Goal: Task Accomplishment & Management: Manage account settings

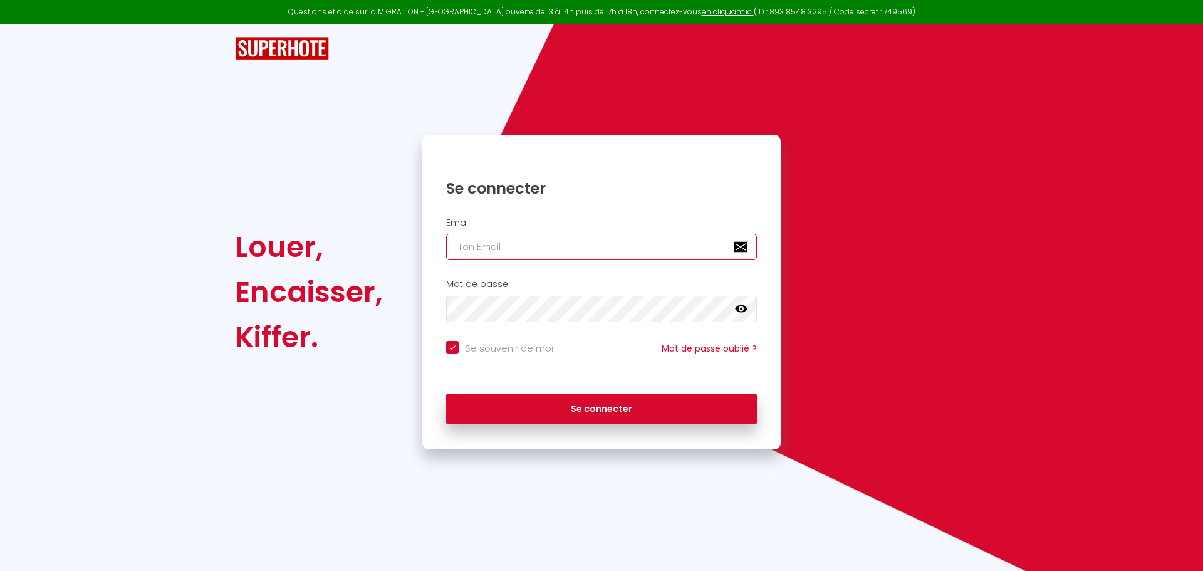
click at [563, 235] on input "email" at bounding box center [601, 247] width 311 height 26
type input "tom.bernard2010@gmail.com"
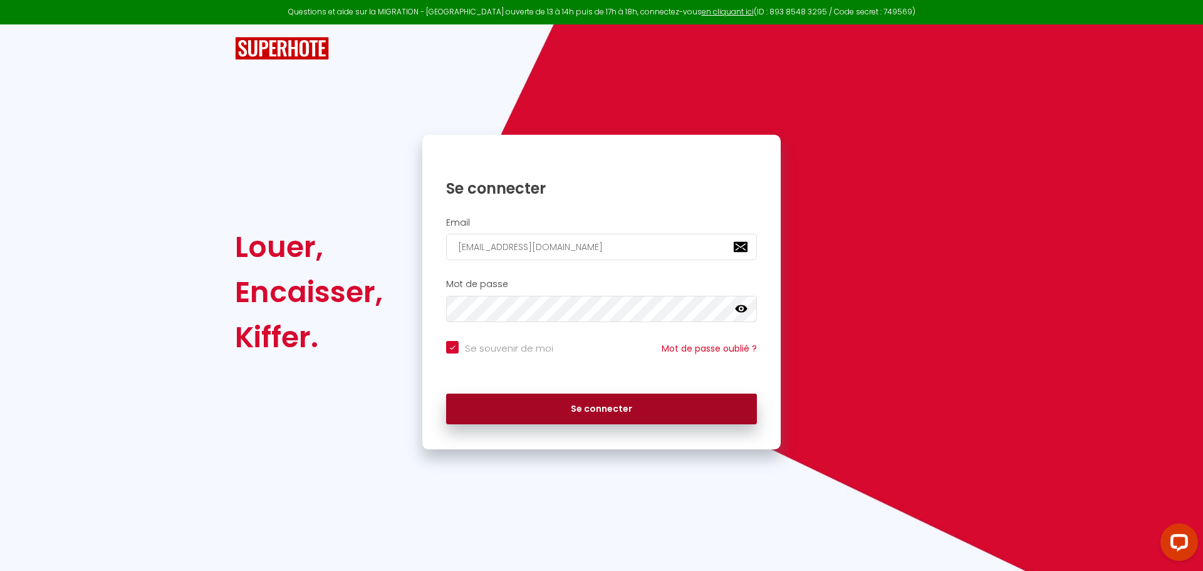
click at [518, 401] on button "Se connecter" at bounding box center [601, 409] width 311 height 31
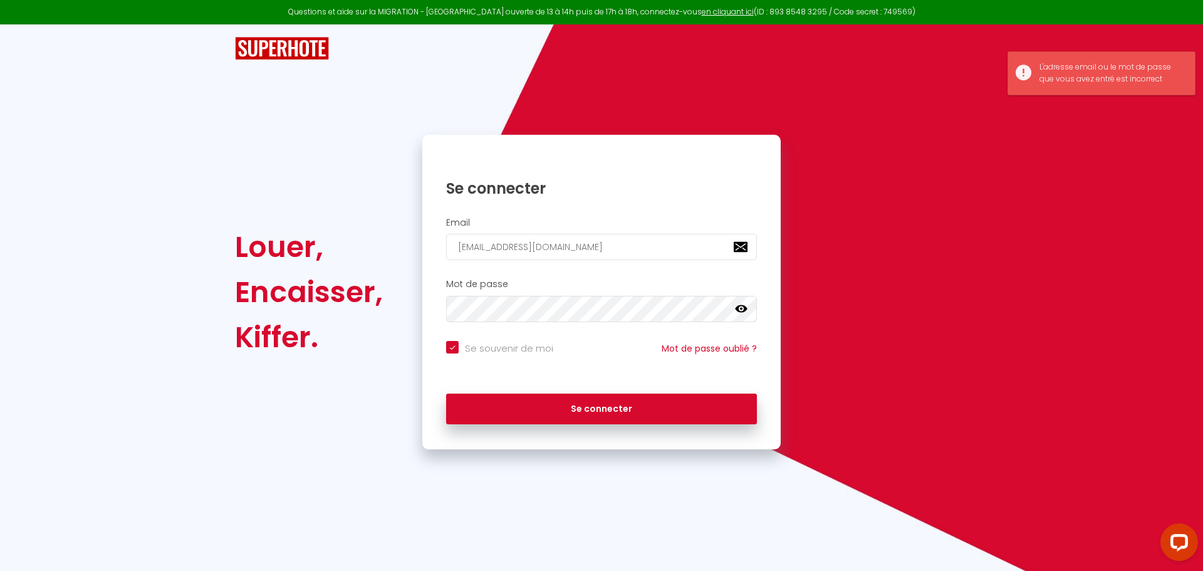
click at [736, 308] on icon at bounding box center [741, 309] width 13 height 8
click at [446, 394] on button "Se connecter" at bounding box center [601, 409] width 311 height 31
checkbox input "true"
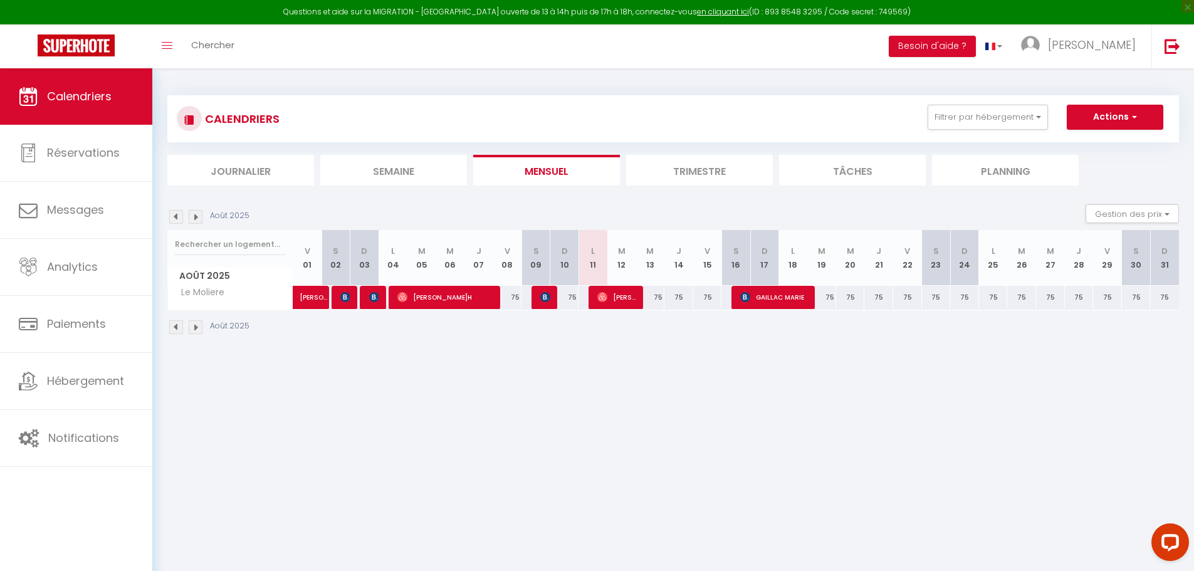
click at [174, 211] on img at bounding box center [176, 217] width 14 height 14
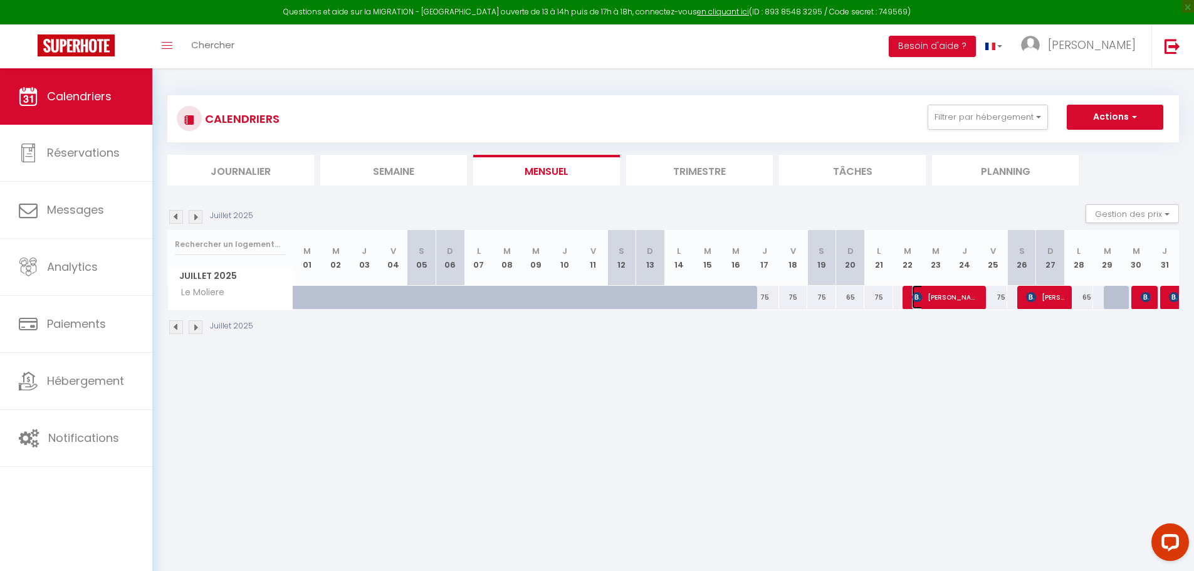
click at [936, 303] on span "[PERSON_NAME]" at bounding box center [945, 297] width 67 height 24
select select "OK"
select select "KO"
select select "0"
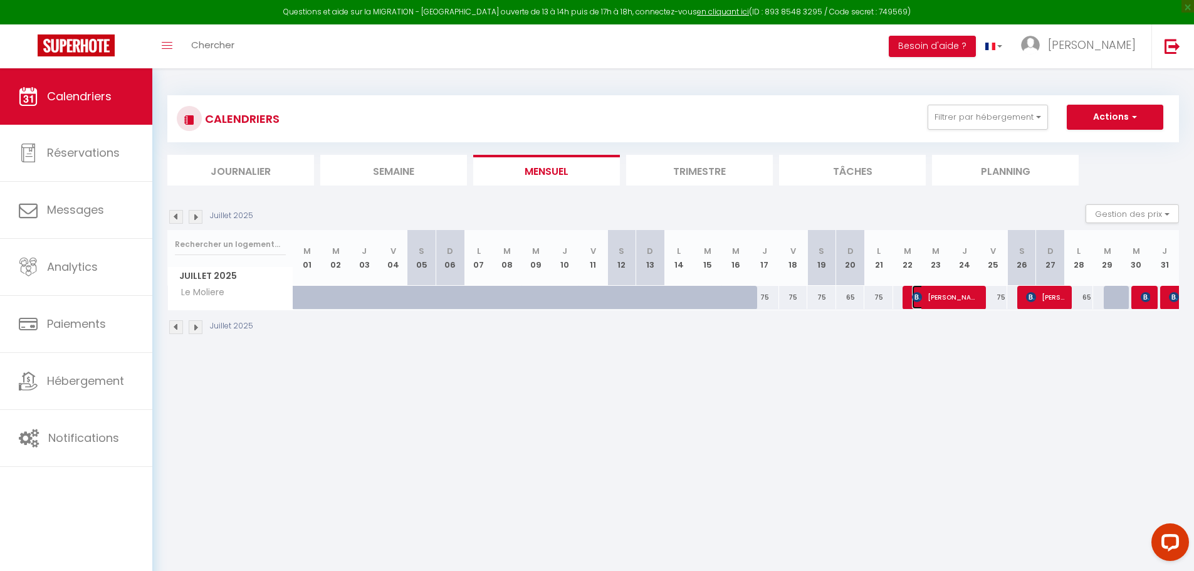
select select "1"
select select
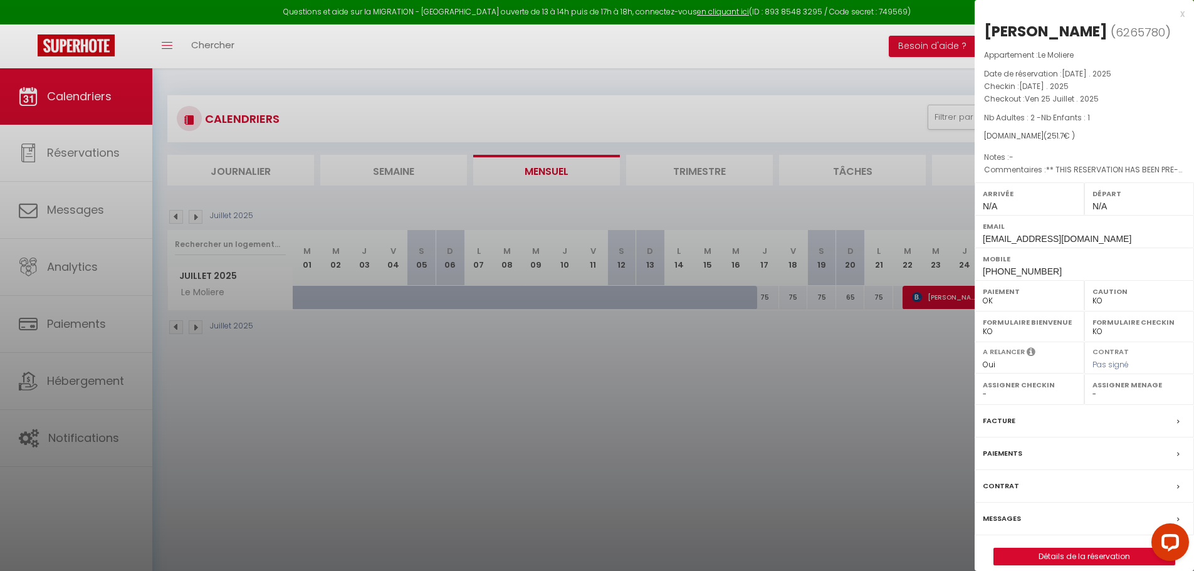
click at [1074, 469] on div "Paiements" at bounding box center [1084, 453] width 219 height 33
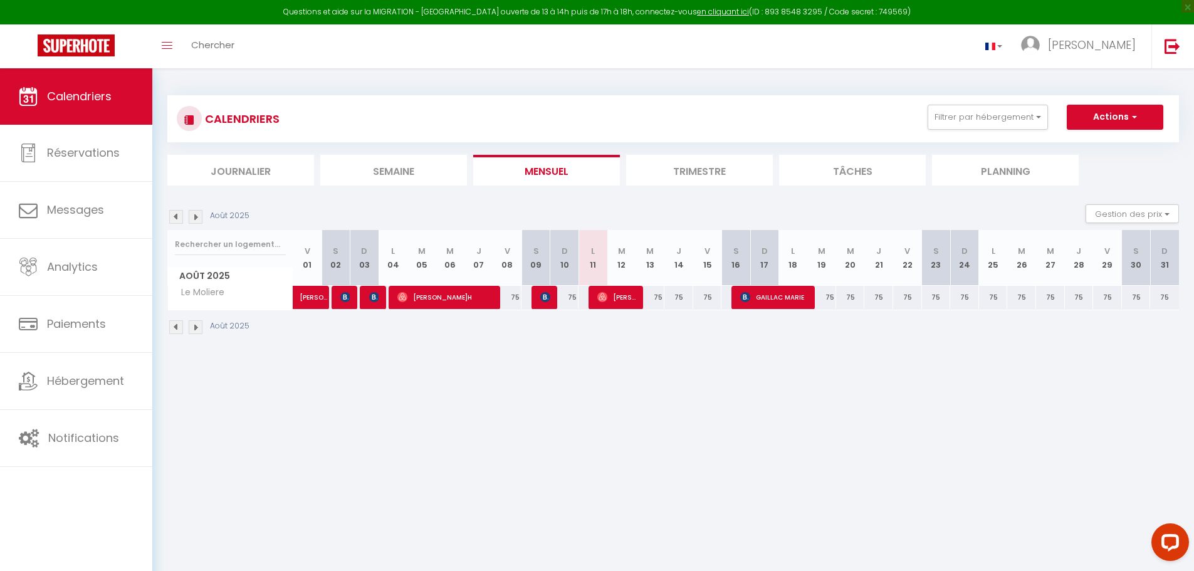
click at [177, 214] on img at bounding box center [176, 217] width 14 height 14
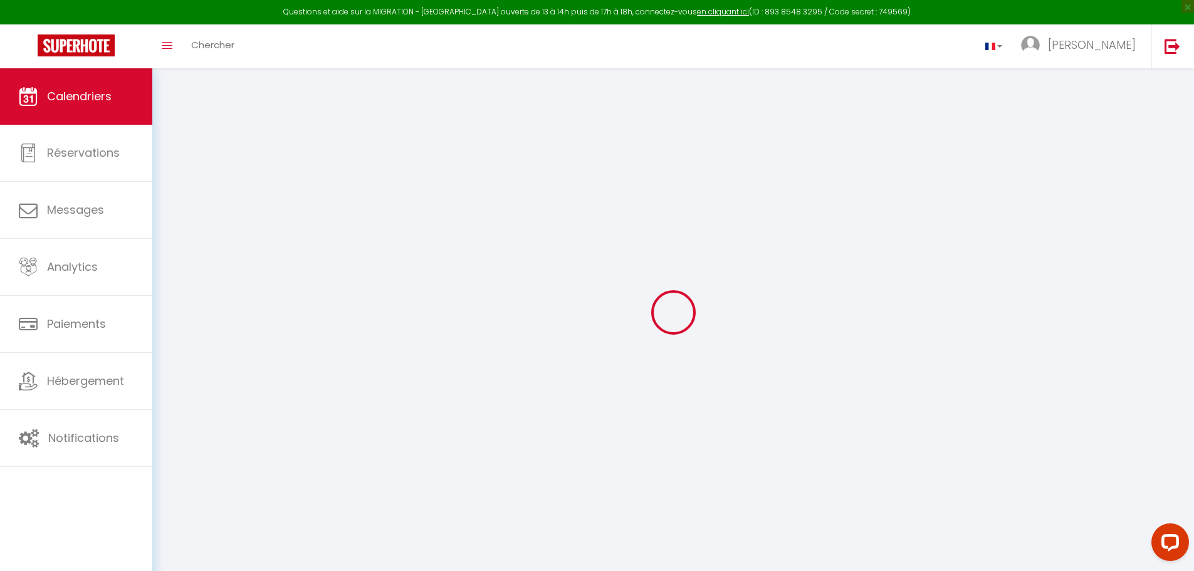
select select
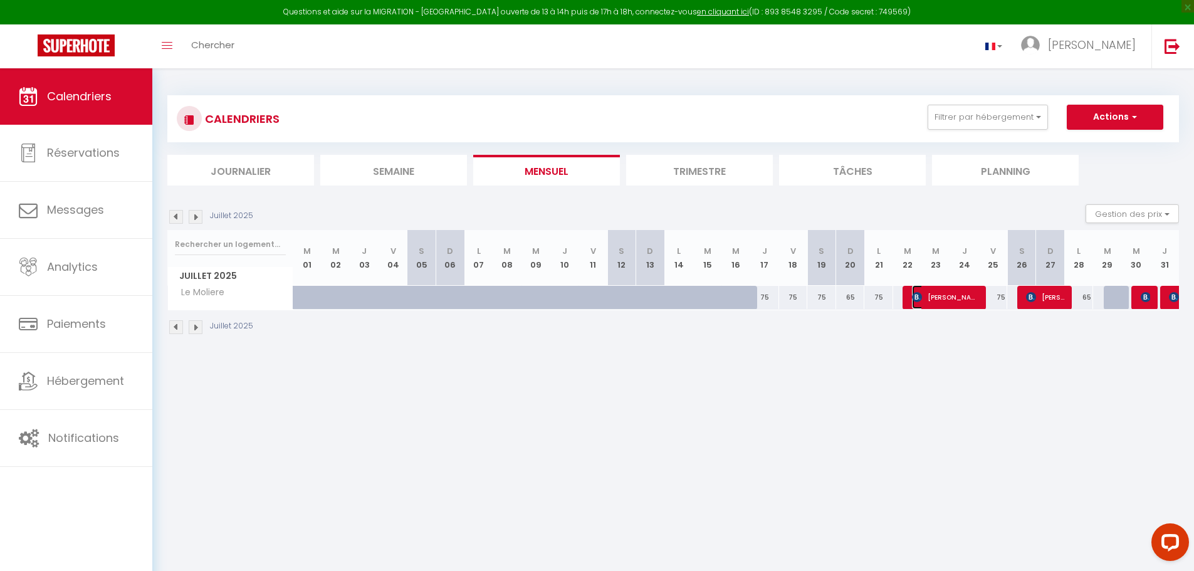
click at [926, 293] on span "[PERSON_NAME]" at bounding box center [945, 297] width 67 height 24
select select "OK"
select select "KO"
select select "0"
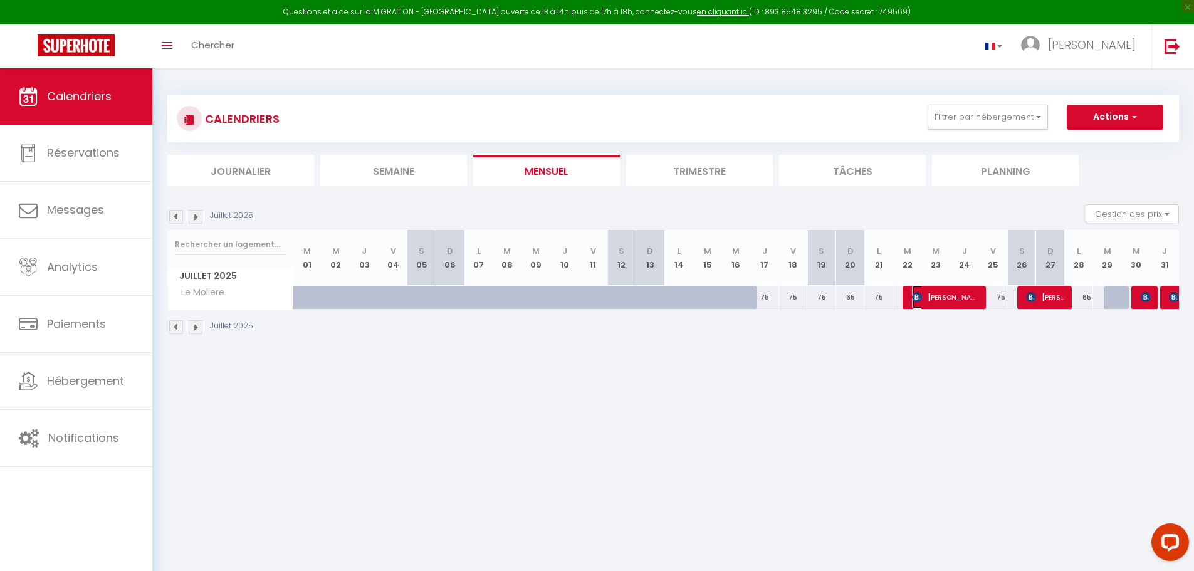
select select "1"
select select
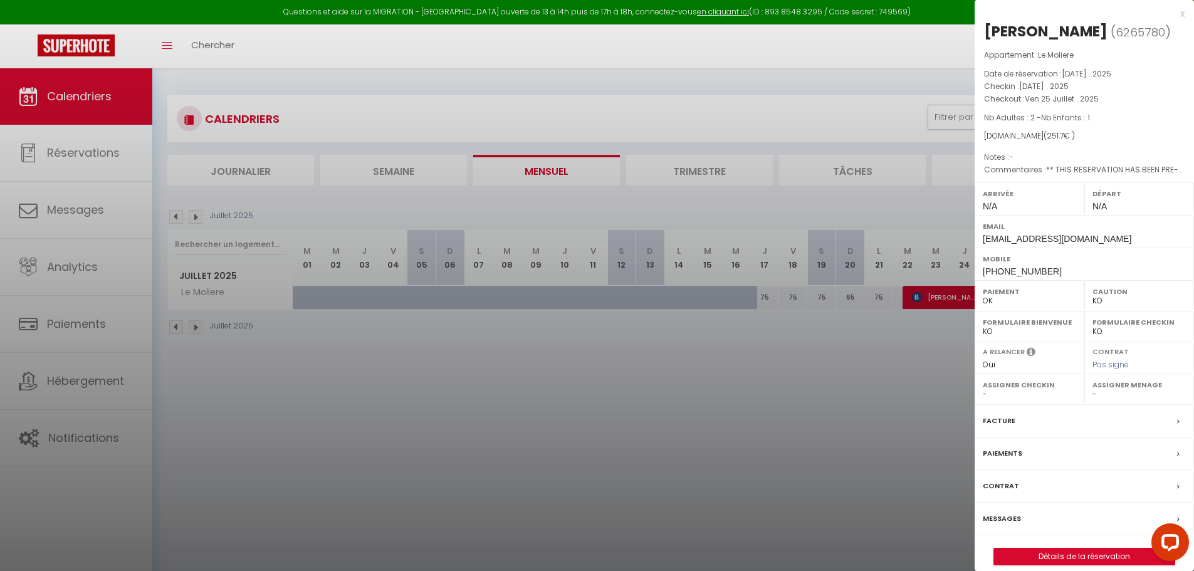
click at [1179, 426] on icon at bounding box center [1178, 422] width 3 height 8
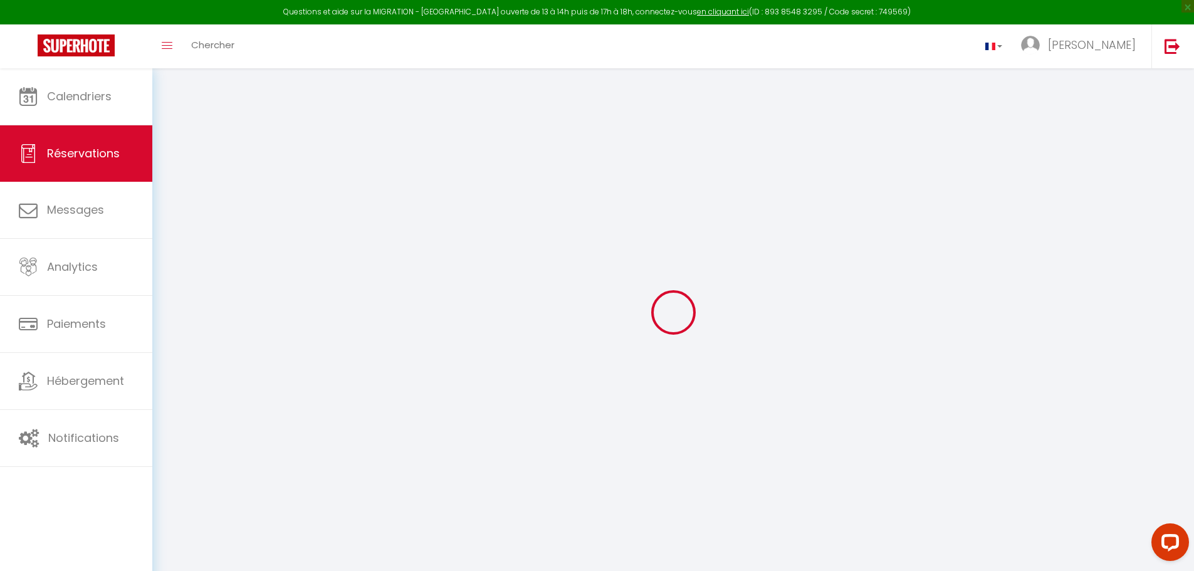
select select
checkbox input "false"
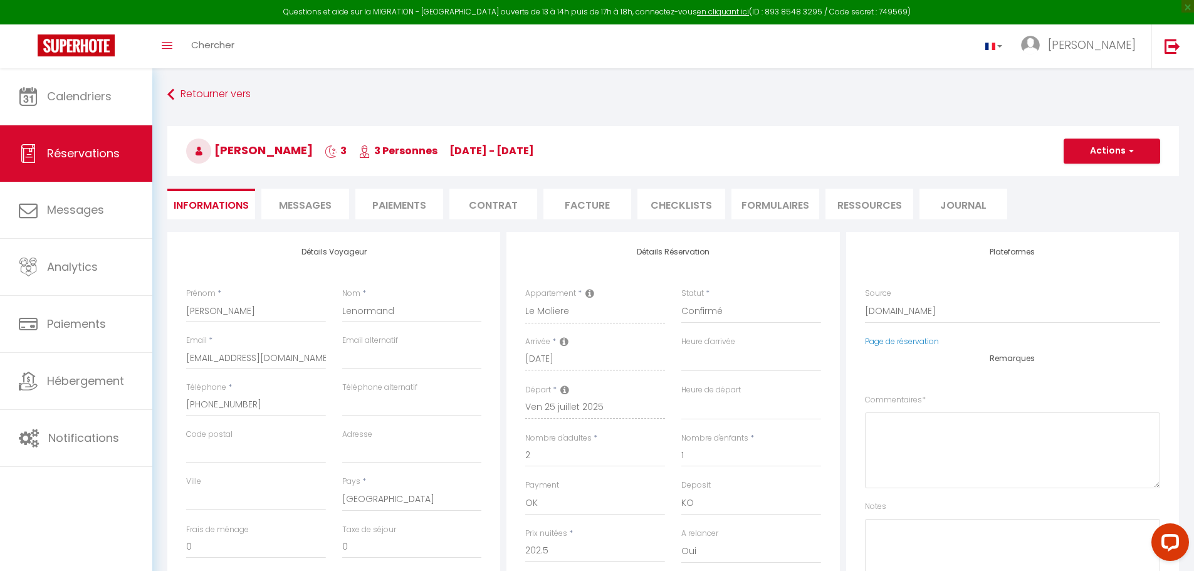
select select
checkbox input "false"
type textarea "** THIS RESERVATION HAS BEEN PRE-PAID ** BOOKING NOTE : Payment charge is EUR 3…"
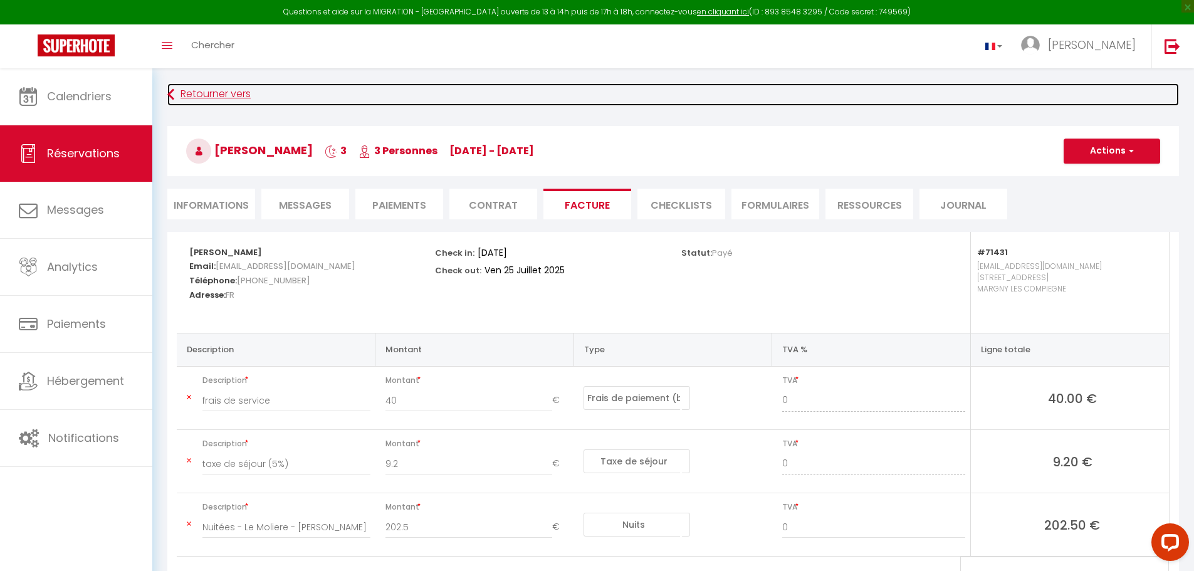
click at [170, 91] on icon at bounding box center [170, 94] width 7 height 23
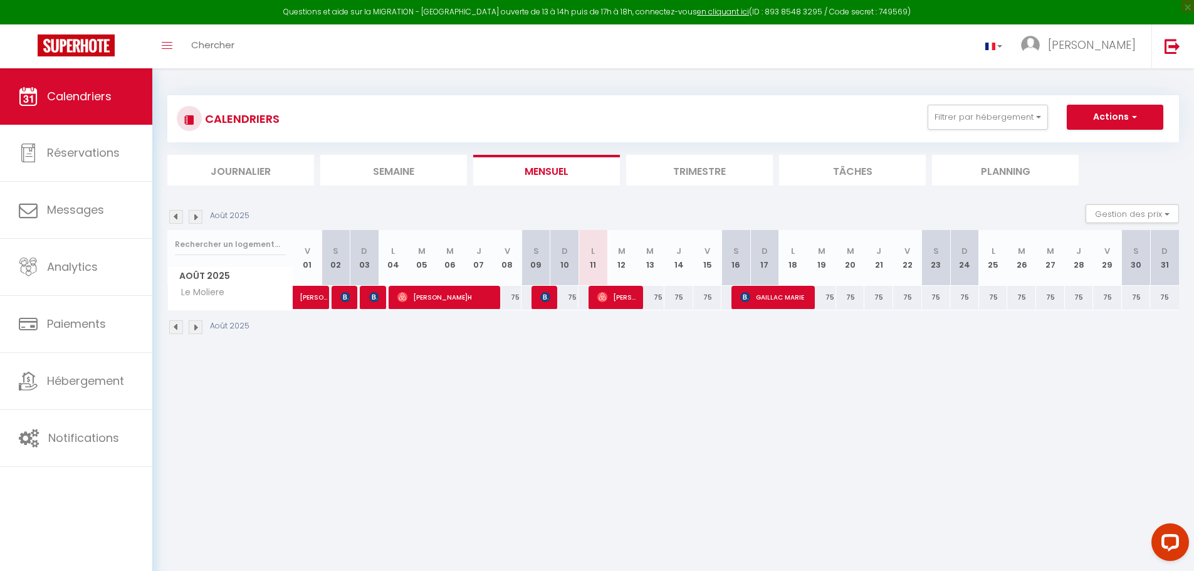
click at [178, 216] on img at bounding box center [176, 217] width 14 height 14
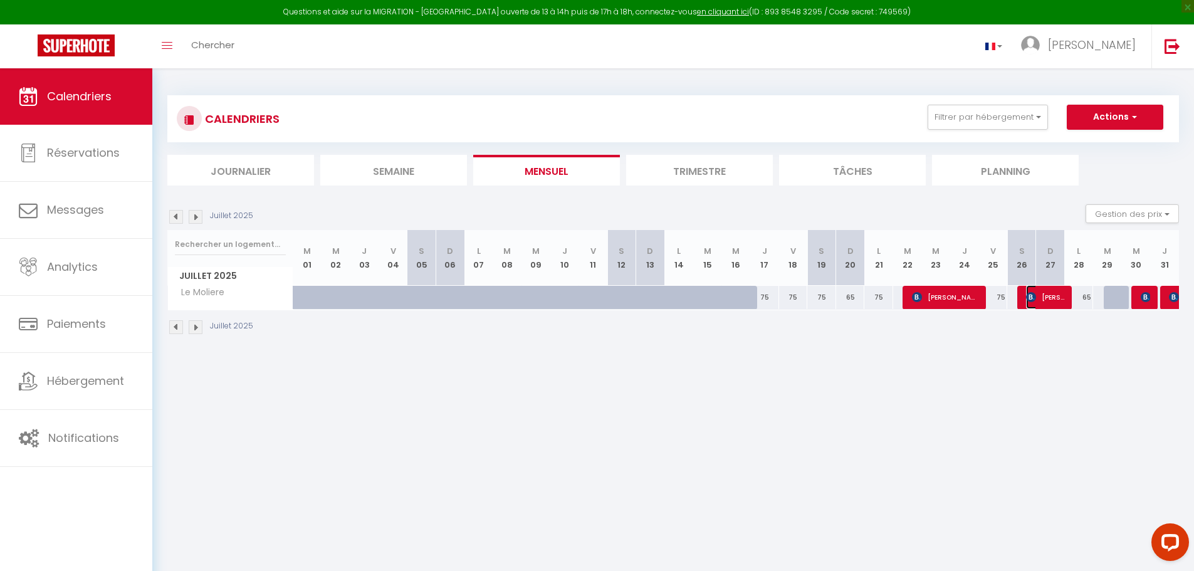
click at [1039, 296] on span "[PERSON_NAME]" at bounding box center [1045, 297] width 38 height 24
select select "OK"
select select "KO"
select select "0"
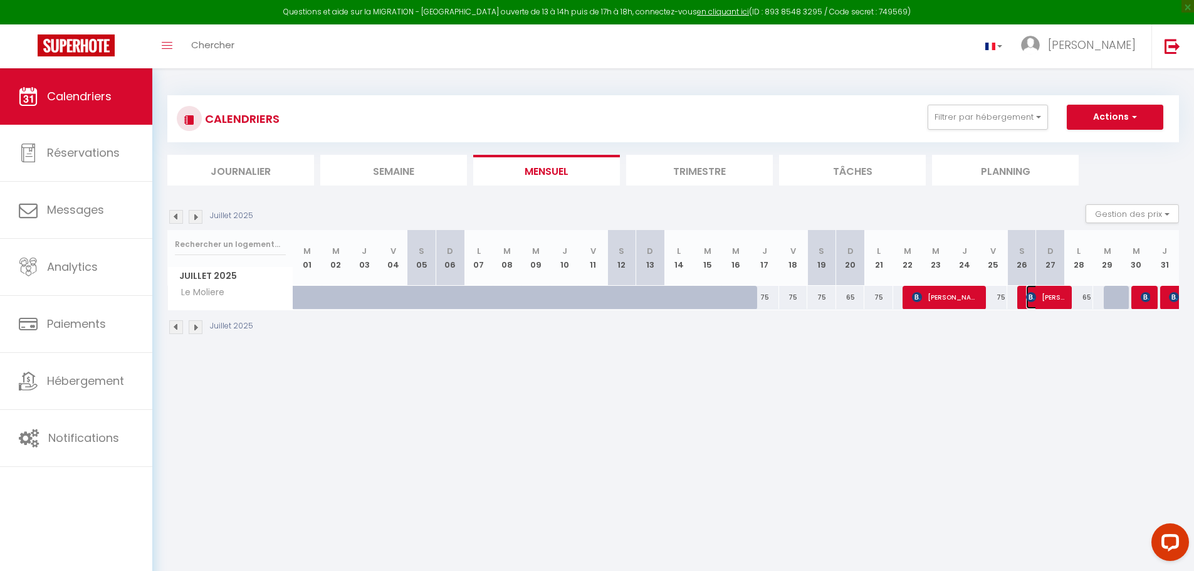
select select "1"
select select
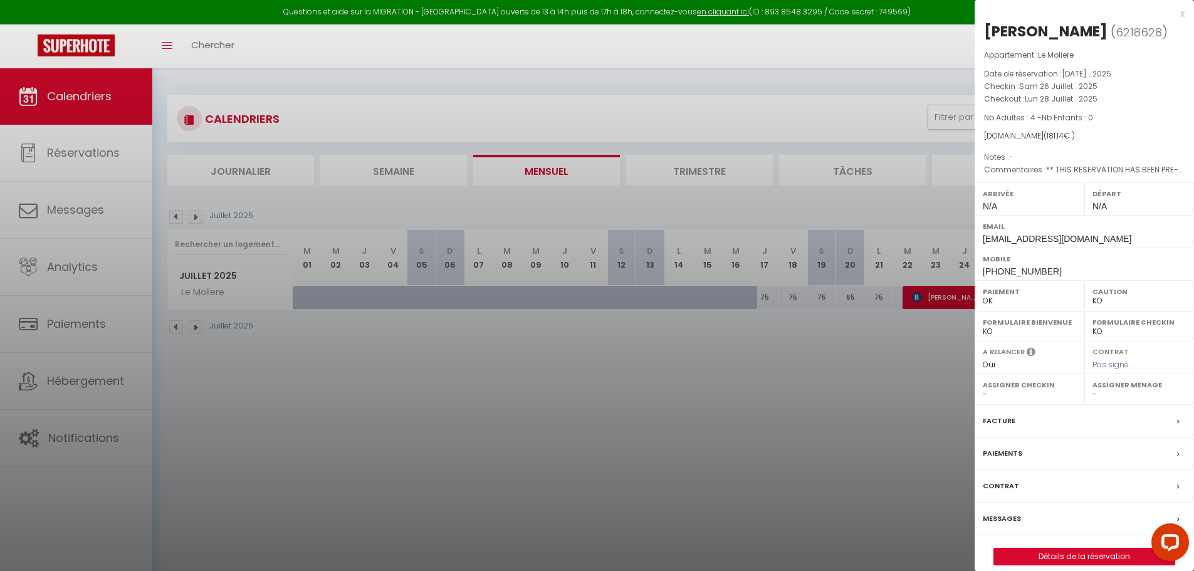
click at [1174, 422] on div "Facture" at bounding box center [1084, 421] width 219 height 33
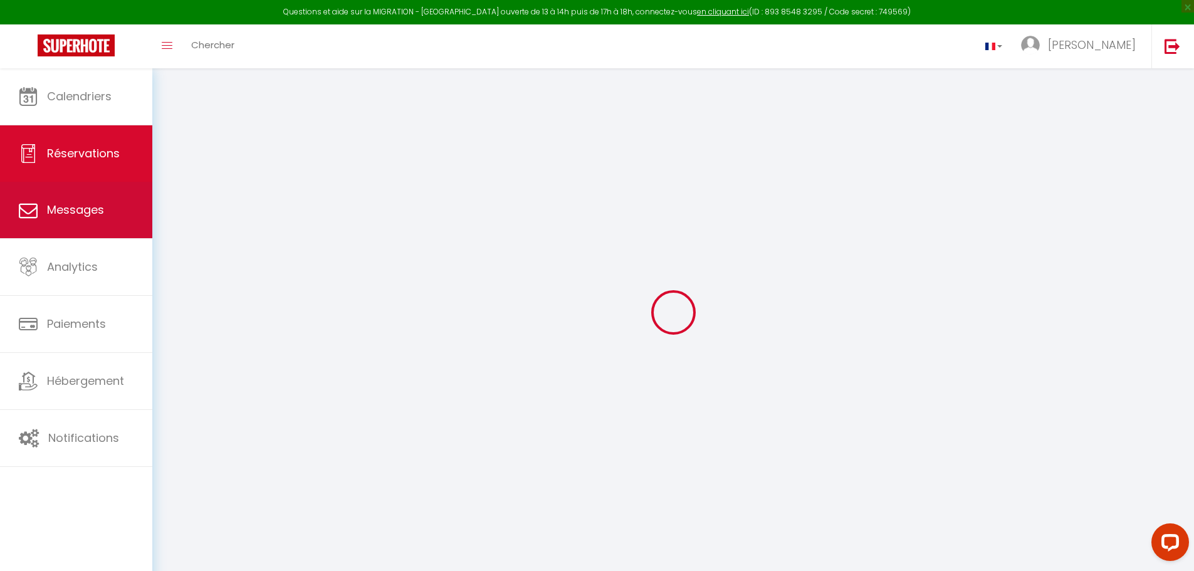
select select "service charge"
select select "taxes"
select select
checkbox input "false"
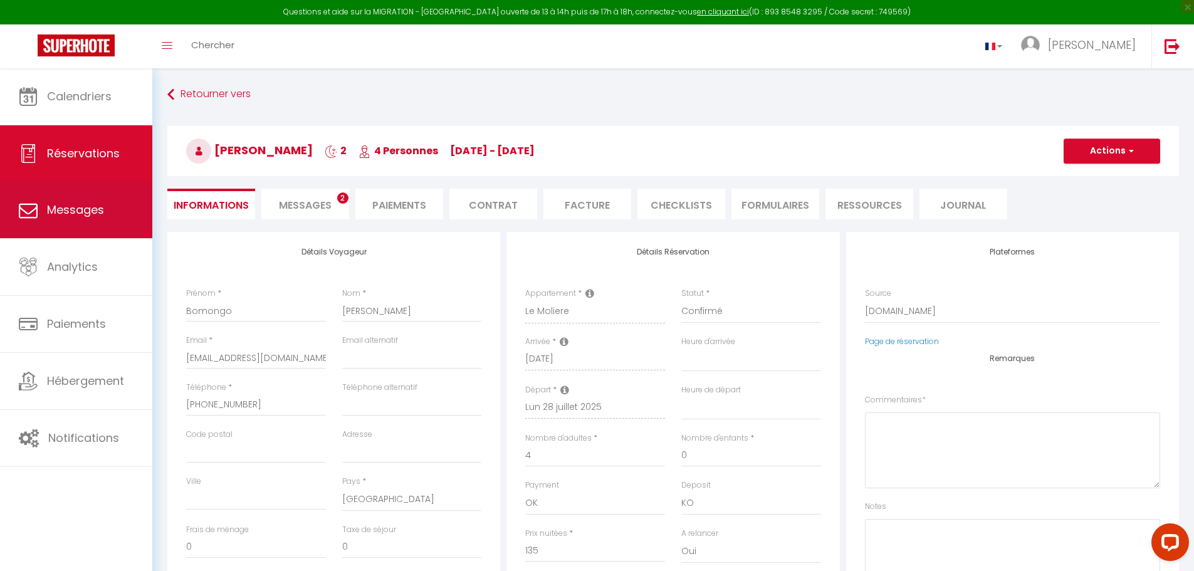
select select
checkbox input "false"
type textarea "** THIS RESERVATION HAS BEEN PRE-PAID ** BOOKING NOTE : Payment charge is EUR 2…"
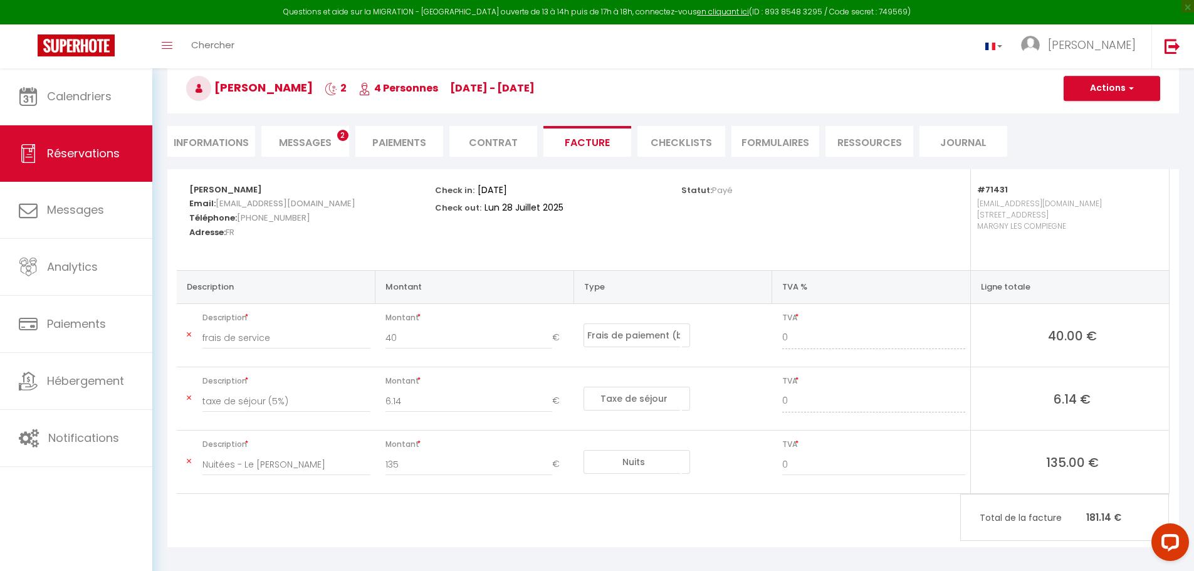
scroll to position [70, 0]
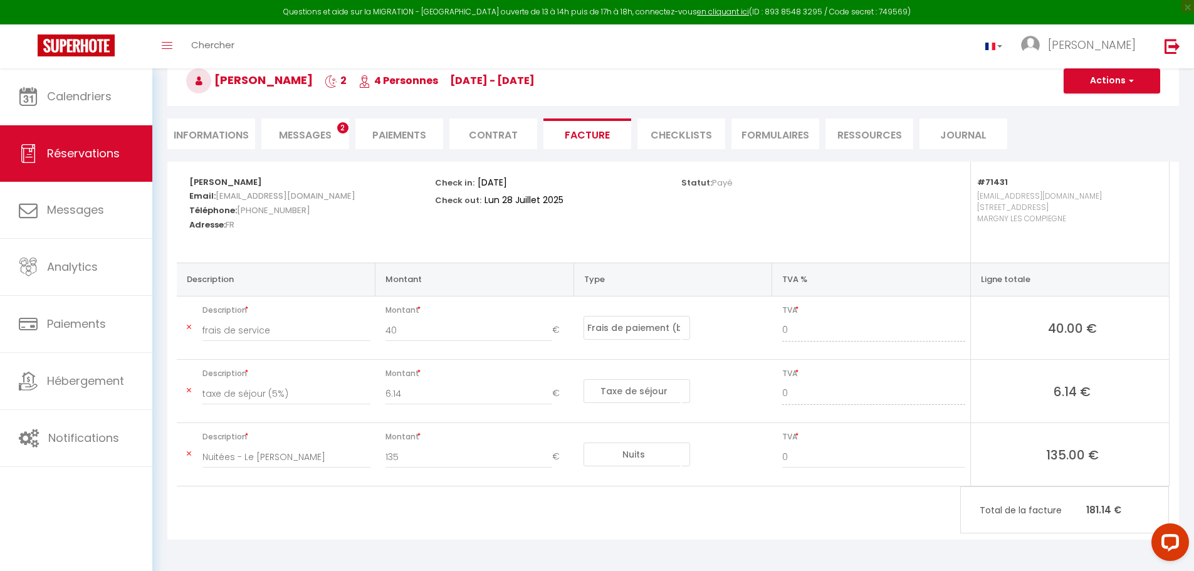
click at [1117, 95] on h3 "Bomongo Rudy 2 4 Personnes sa 26 Juil - lu 28 Juil" at bounding box center [673, 81] width 1012 height 50
click at [1131, 81] on span "button" at bounding box center [1130, 80] width 8 height 11
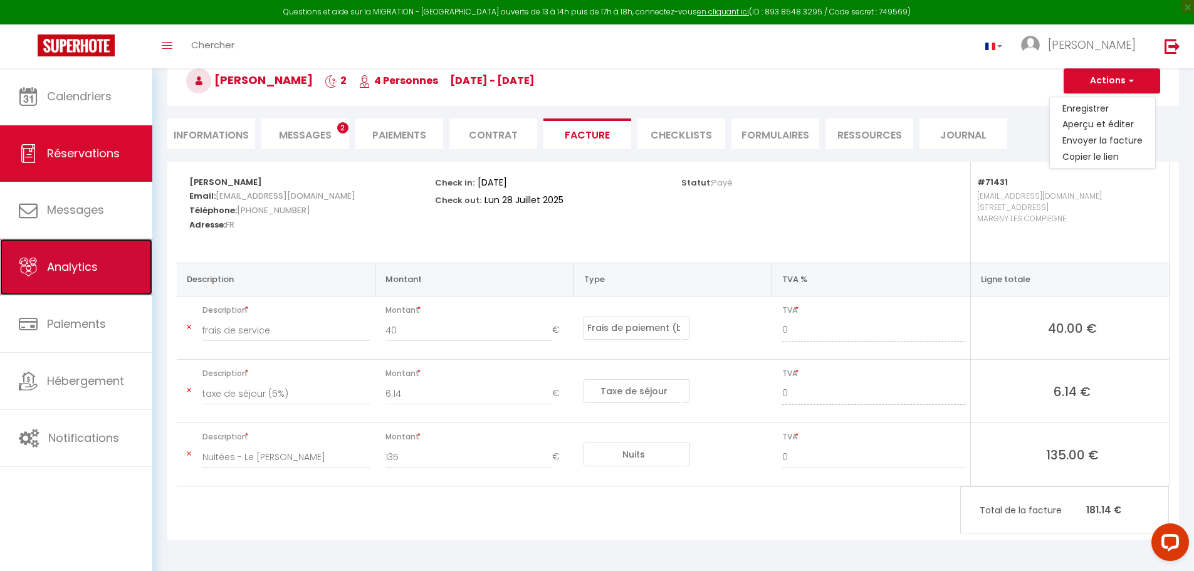
click at [98, 272] on link "Analytics" at bounding box center [76, 267] width 152 height 56
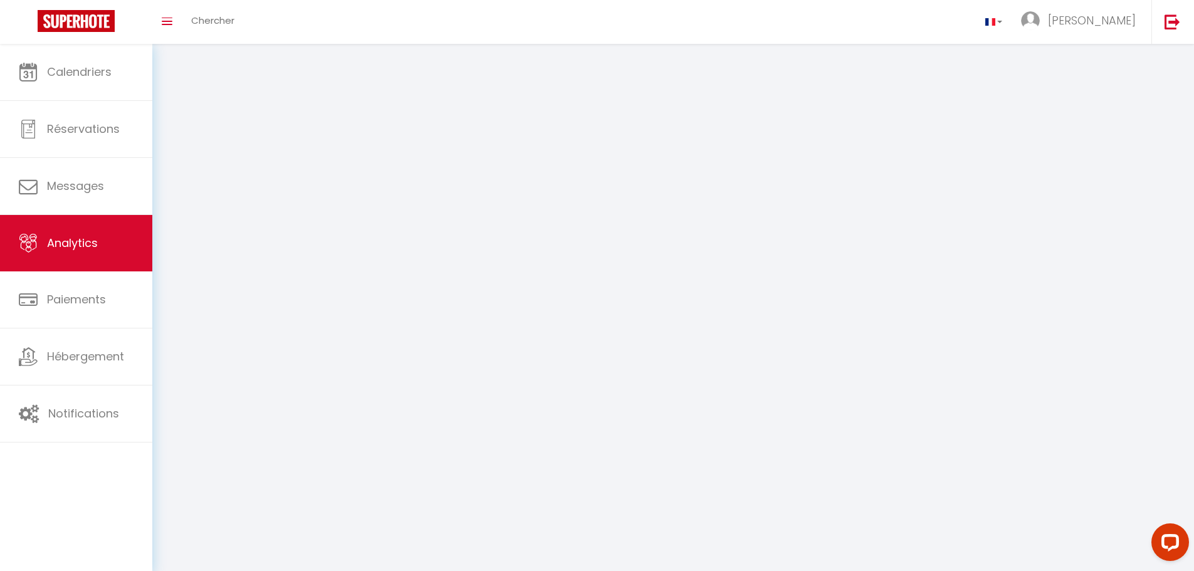
select select "2025"
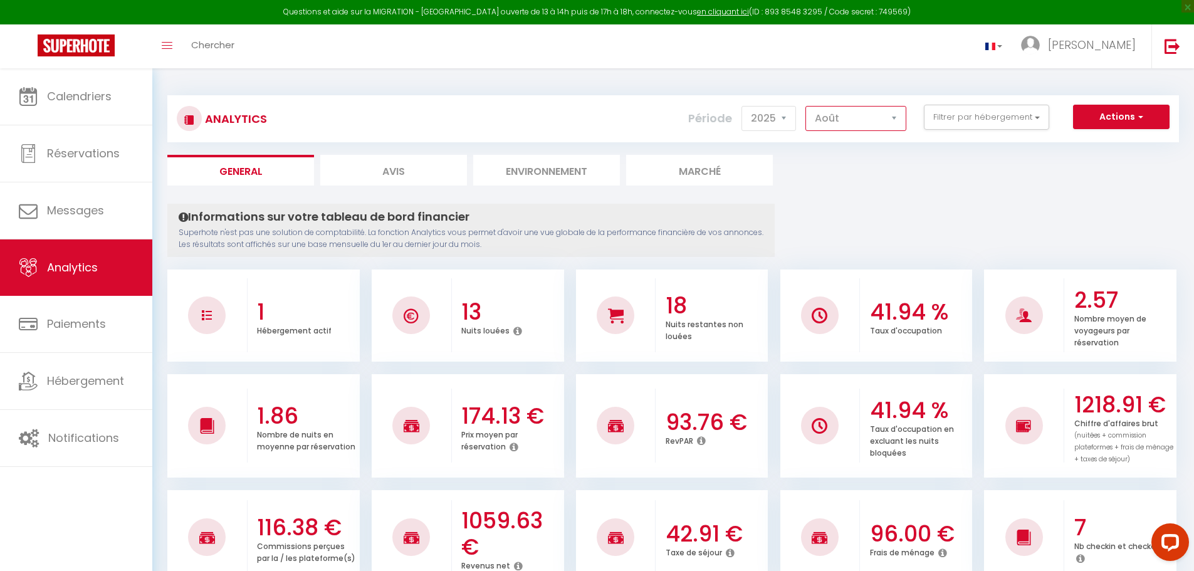
click at [873, 120] on select "Janvier Février Mars Avril Mai Juin Juillet Août Septembre Octobre Novembre Déc…" at bounding box center [855, 118] width 101 height 25
select select "7"
click at [806, 106] on select "Janvier Février Mars Avril Mai Juin Juillet Août Septembre Octobre Novembre Déc…" at bounding box center [855, 118] width 101 height 25
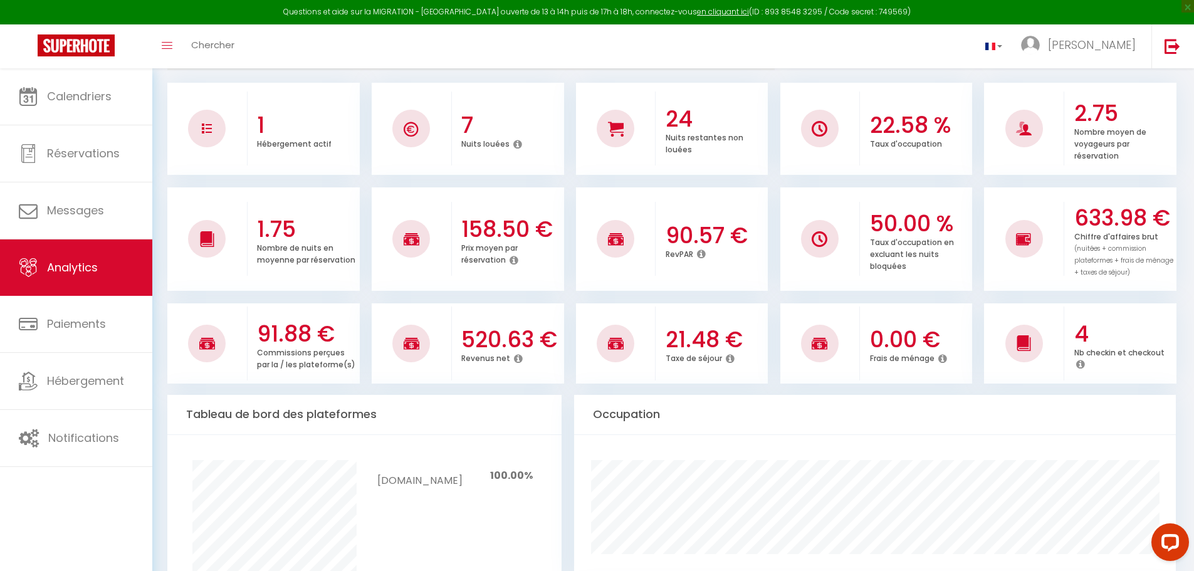
scroll to position [188, 0]
click at [514, 356] on icon at bounding box center [518, 357] width 9 height 10
click at [504, 373] on div "520.63 € Revenus net" at bounding box center [508, 342] width 112 height 68
click at [517, 355] on icon at bounding box center [518, 357] width 9 height 10
click at [595, 426] on div "Occupation" at bounding box center [875, 413] width 602 height 39
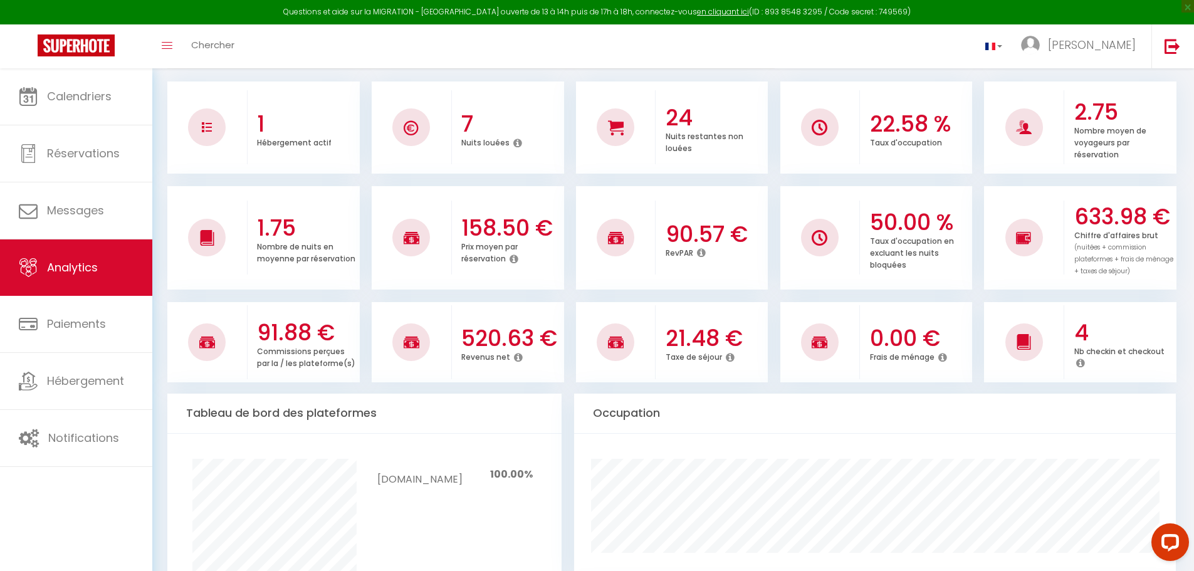
click at [941, 357] on icon at bounding box center [942, 357] width 9 height 10
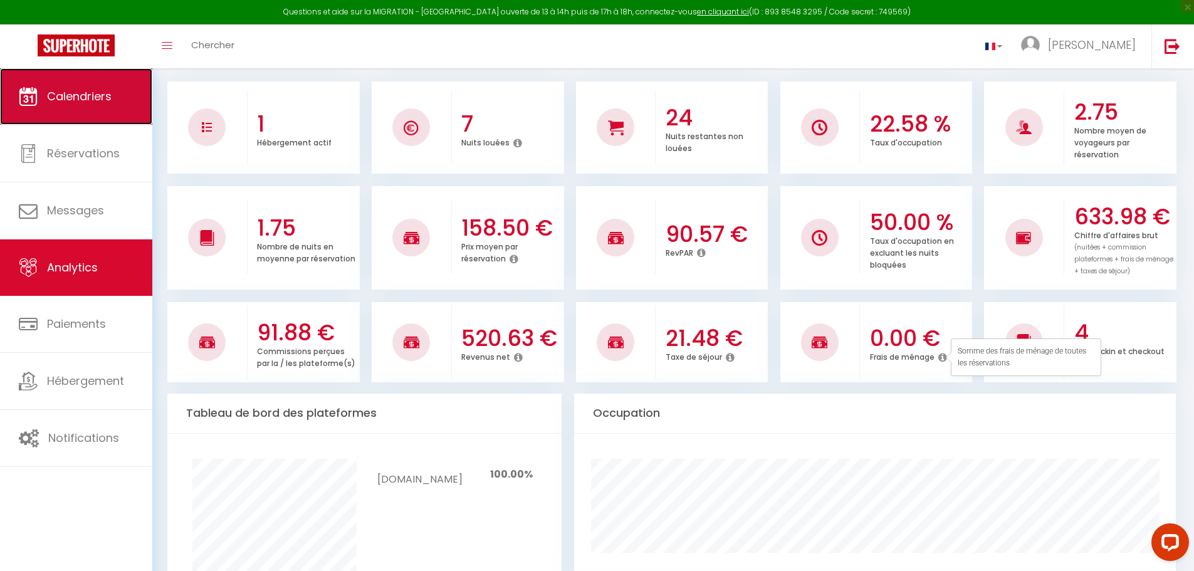
click at [86, 100] on span "Calendriers" at bounding box center [79, 96] width 65 height 16
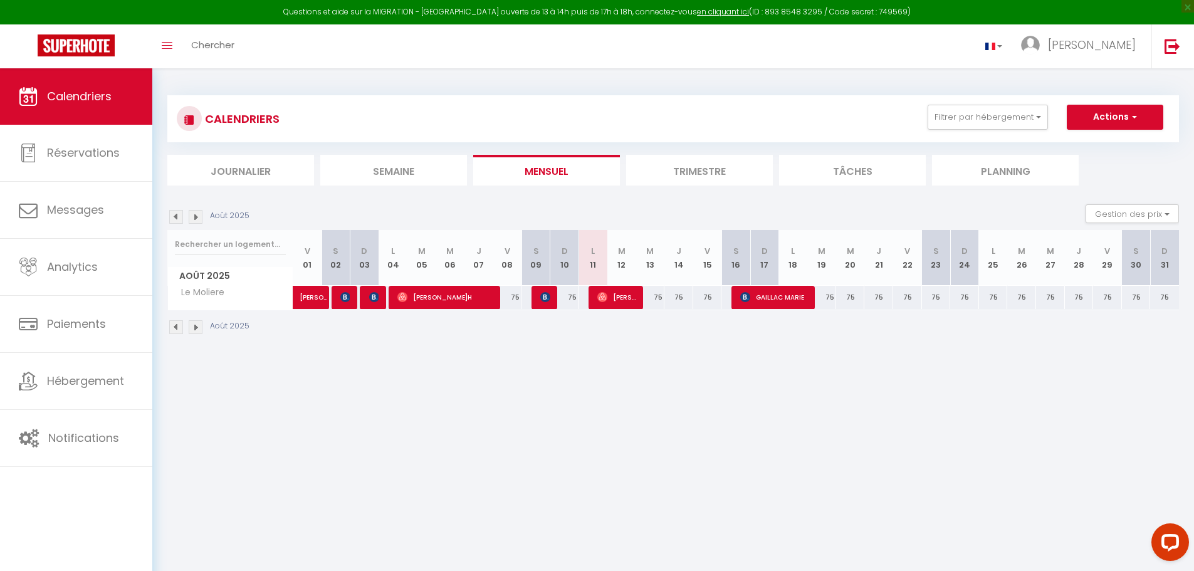
click at [180, 210] on img at bounding box center [176, 217] width 14 height 14
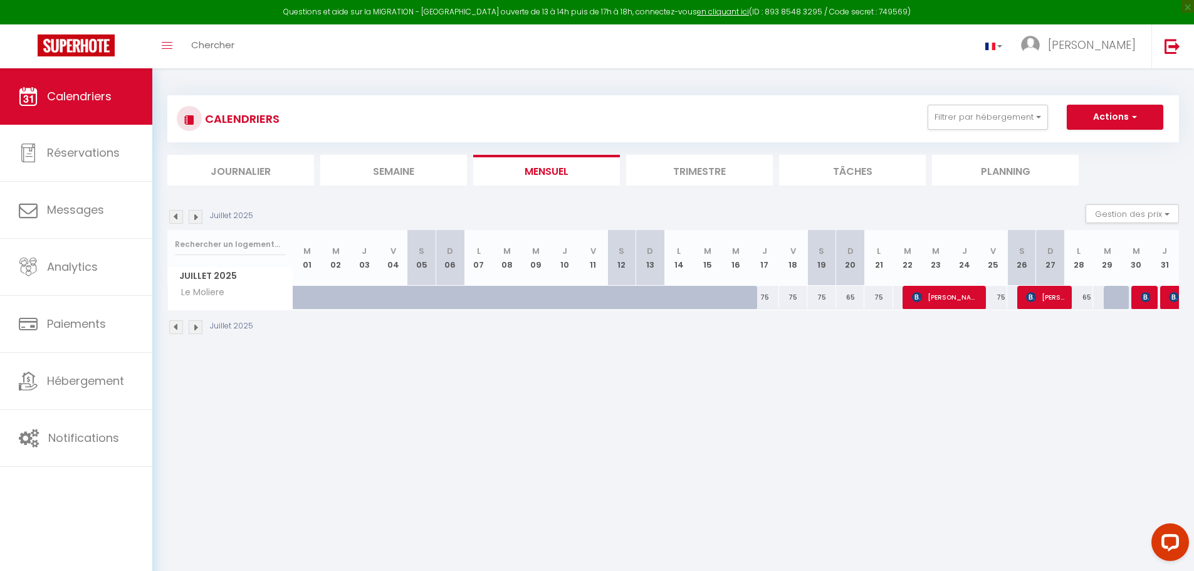
click at [1168, 295] on div at bounding box center [1174, 298] width 29 height 24
click at [1171, 298] on img at bounding box center [1174, 297] width 10 height 10
select select "OK"
select select "KO"
select select "0"
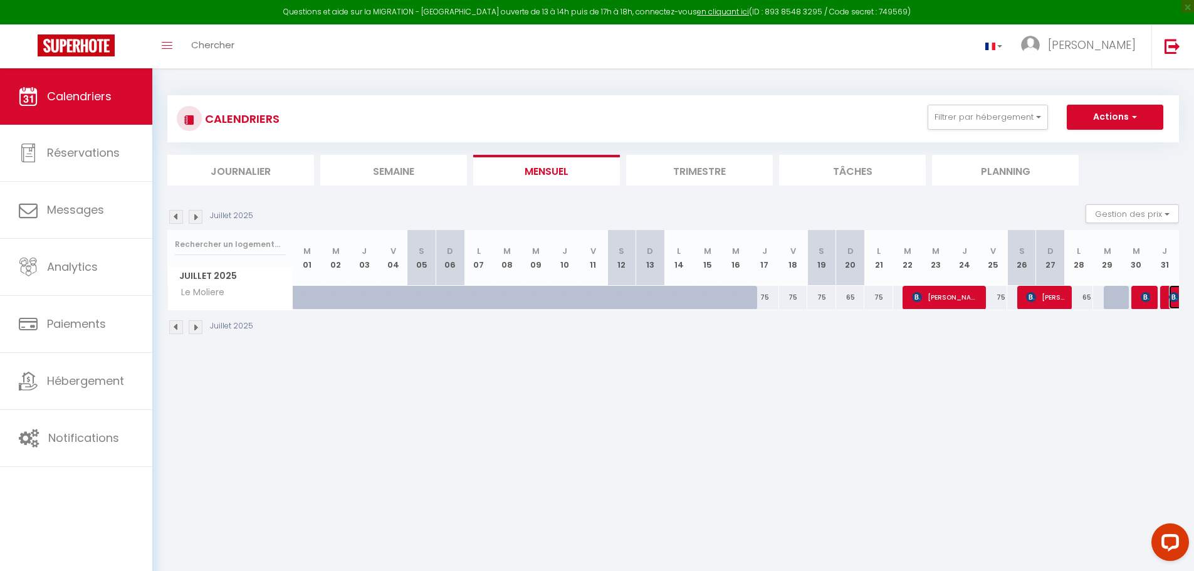
select select "0"
select select "1"
select select
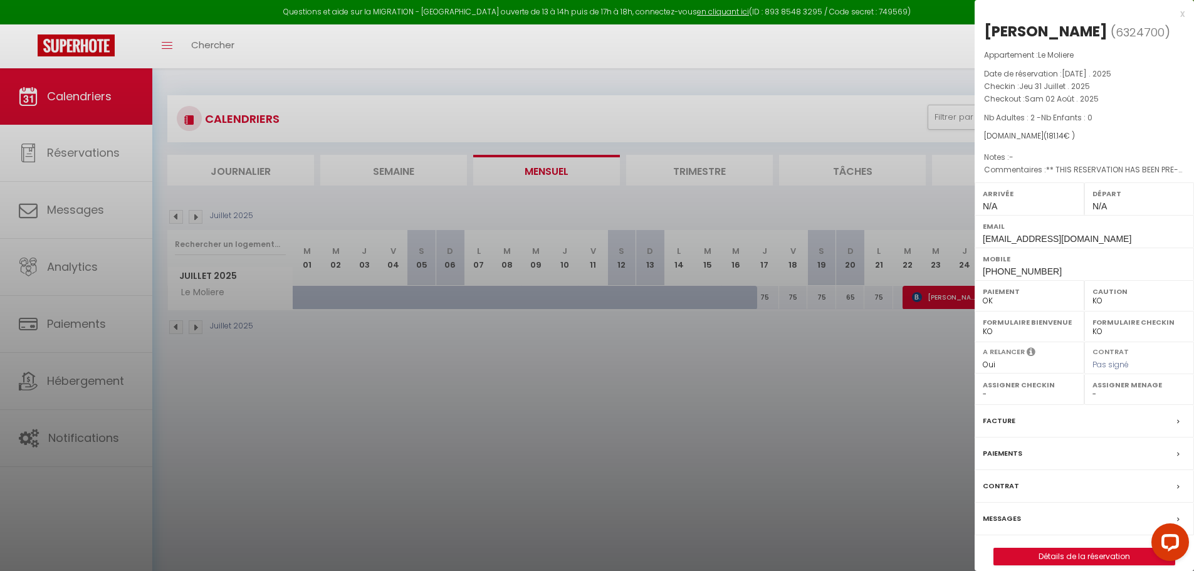
click at [1179, 16] on div "x" at bounding box center [1080, 13] width 210 height 15
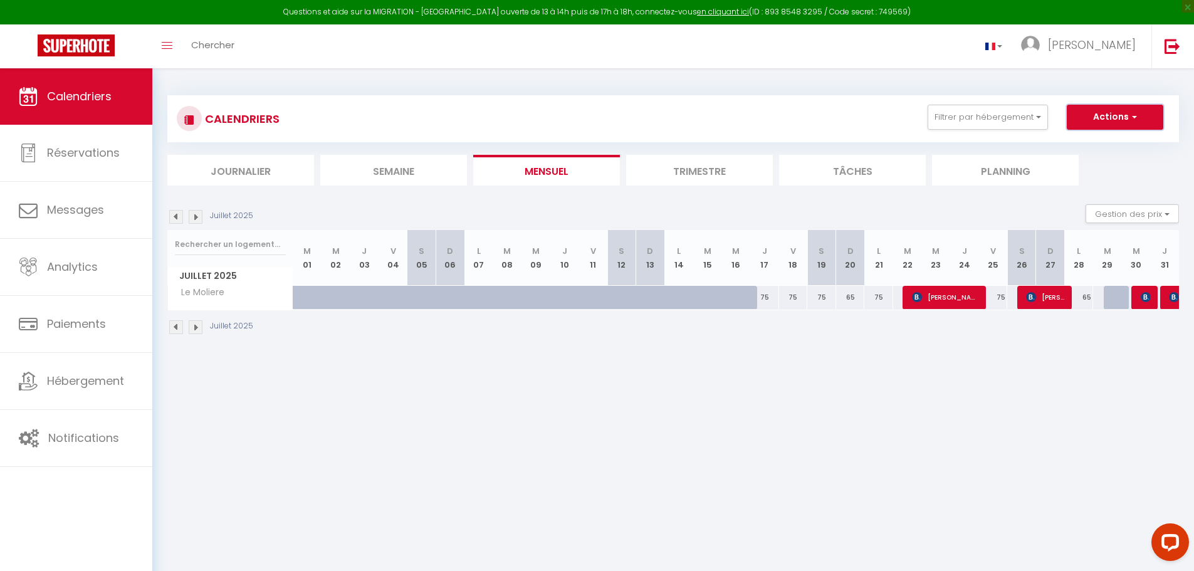
click at [1137, 115] on button "Actions" at bounding box center [1115, 117] width 97 height 25
click at [1124, 163] on link "Exporter les réservations" at bounding box center [1101, 164] width 109 height 19
type input "[PERSON_NAME][EMAIL_ADDRESS][DOMAIN_NAME]"
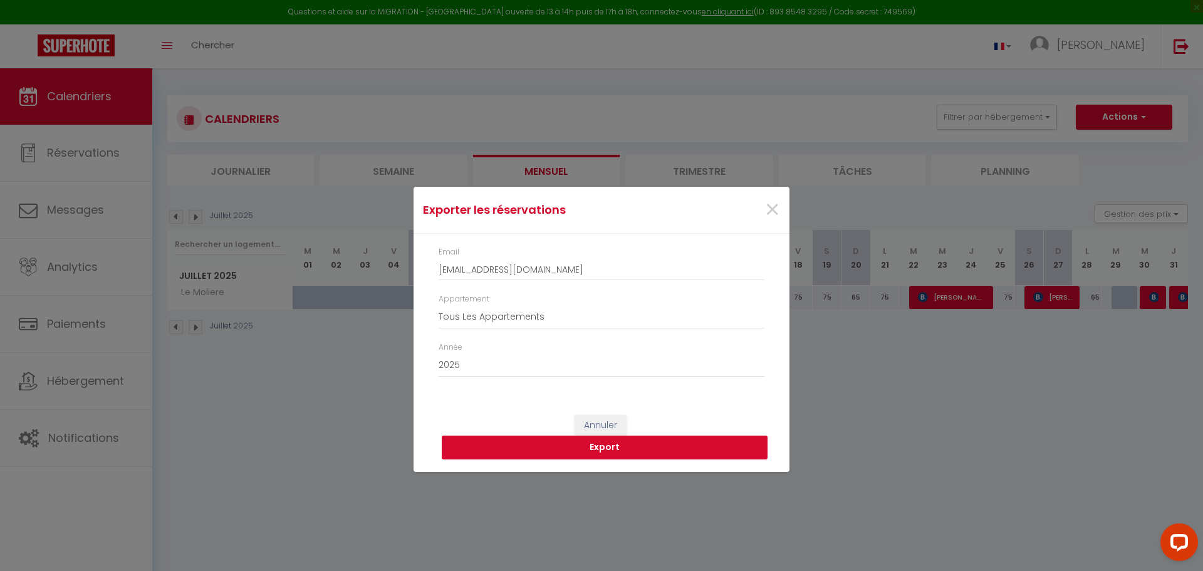
click at [584, 452] on button "Export" at bounding box center [605, 448] width 326 height 24
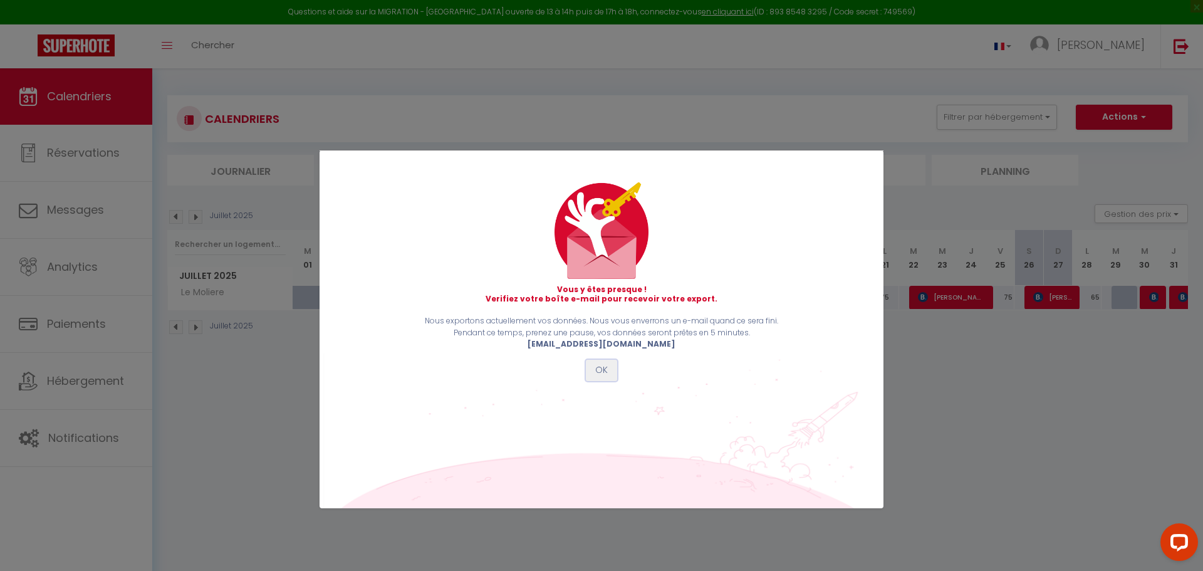
click at [599, 374] on button "OK" at bounding box center [601, 370] width 31 height 21
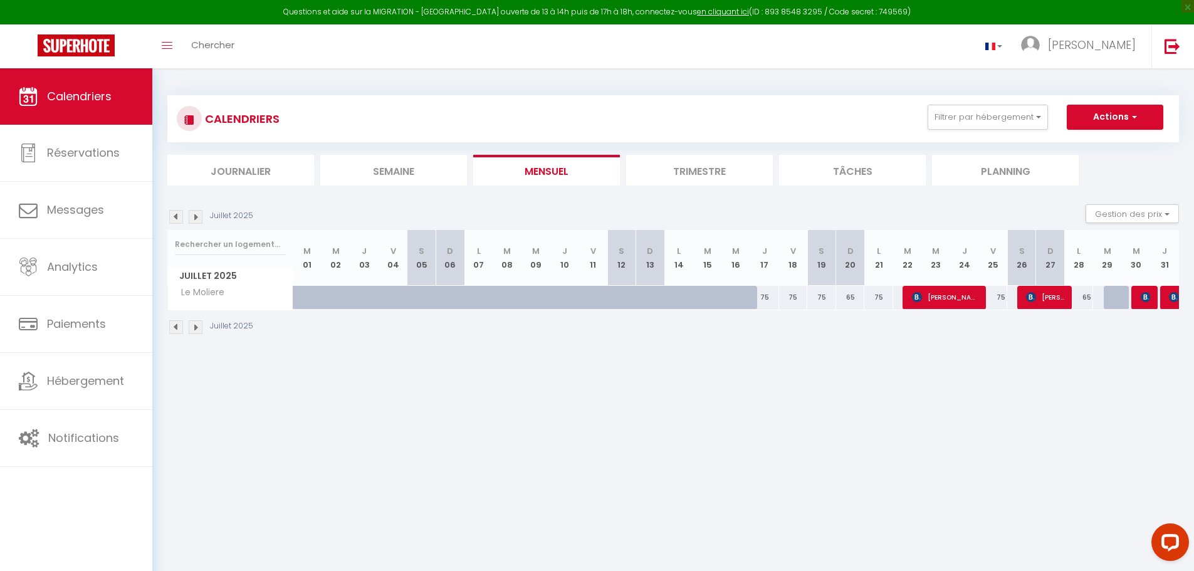
click at [194, 217] on img at bounding box center [196, 217] width 14 height 14
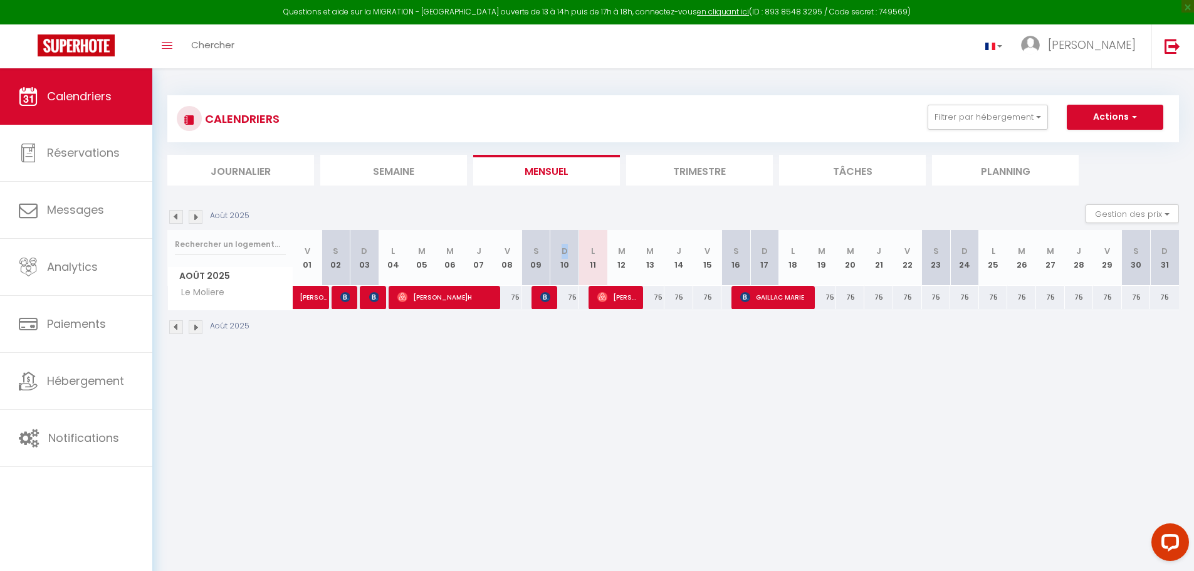
click at [562, 249] on abbr "D" at bounding box center [565, 251] width 6 height 12
drag, startPoint x: 541, startPoint y: 249, endPoint x: 526, endPoint y: 250, distance: 14.5
click at [526, 250] on th "S 09" at bounding box center [535, 258] width 29 height 56
drag, startPoint x: 510, startPoint y: 248, endPoint x: 498, endPoint y: 249, distance: 11.4
click at [498, 249] on th "V 08" at bounding box center [507, 258] width 29 height 56
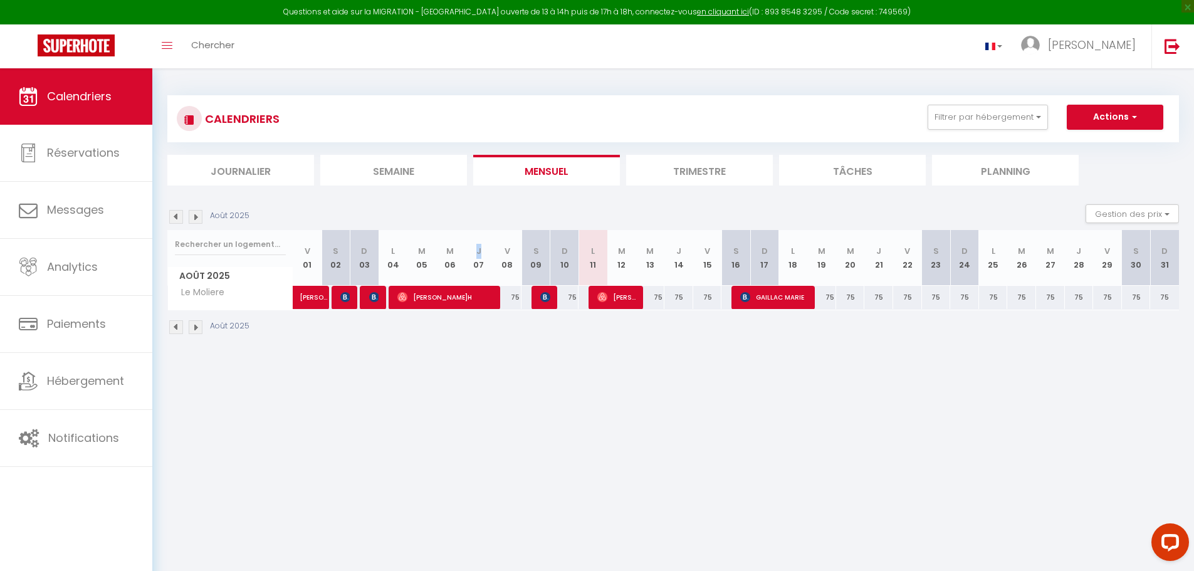
drag, startPoint x: 489, startPoint y: 247, endPoint x: 471, endPoint y: 250, distance: 17.8
click at [472, 250] on th "J 07" at bounding box center [478, 258] width 29 height 56
drag, startPoint x: 457, startPoint y: 249, endPoint x: 448, endPoint y: 249, distance: 8.8
click at [448, 249] on th "M 06" at bounding box center [450, 258] width 29 height 56
drag, startPoint x: 428, startPoint y: 249, endPoint x: 402, endPoint y: 246, distance: 26.5
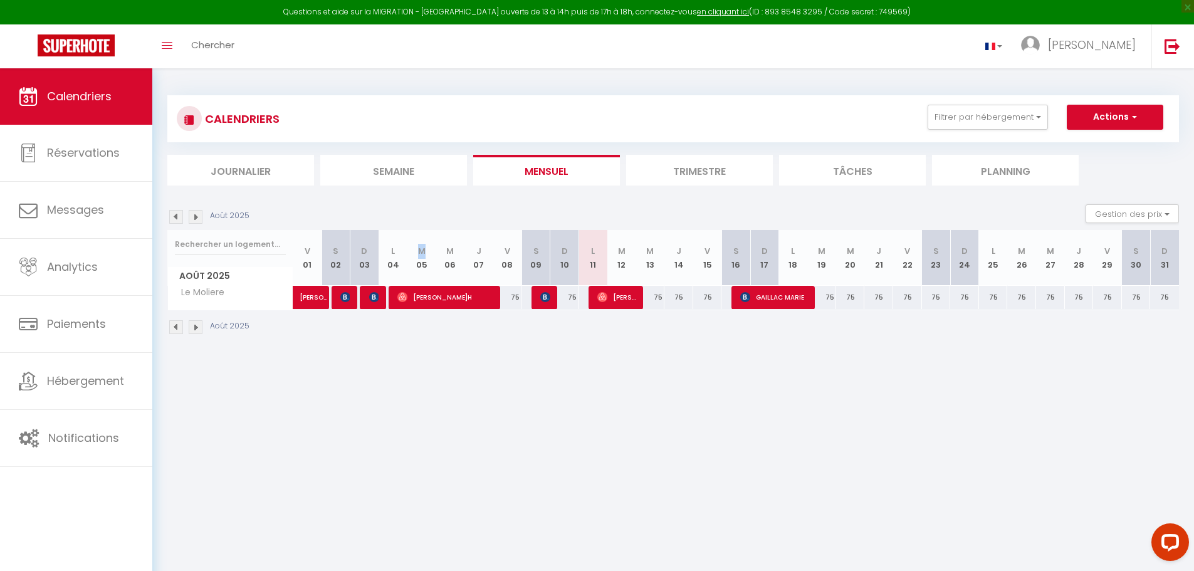
click at [416, 248] on th "M 05" at bounding box center [421, 258] width 29 height 56
drag, startPoint x: 399, startPoint y: 246, endPoint x: 390, endPoint y: 250, distance: 10.1
click at [390, 250] on th "L 04" at bounding box center [393, 258] width 29 height 56
drag, startPoint x: 372, startPoint y: 250, endPoint x: 355, endPoint y: 252, distance: 16.4
click at [360, 251] on th "D 03" at bounding box center [364, 258] width 29 height 56
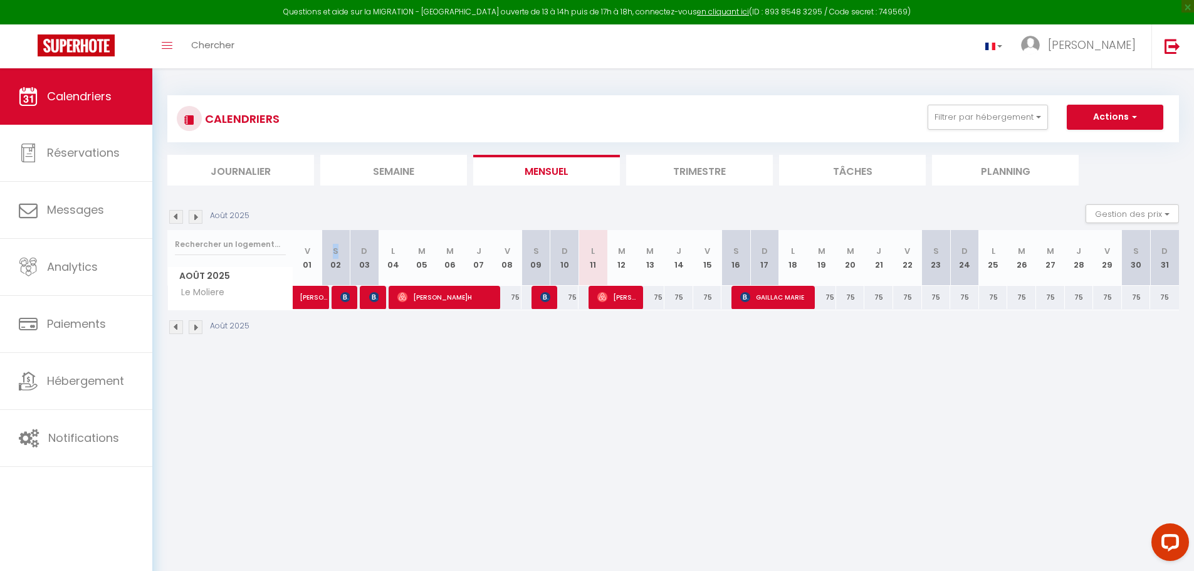
drag, startPoint x: 342, startPoint y: 249, endPoint x: 332, endPoint y: 249, distance: 9.4
click at [332, 249] on th "S 02" at bounding box center [336, 258] width 29 height 56
drag, startPoint x: 314, startPoint y: 250, endPoint x: 299, endPoint y: 249, distance: 15.1
click at [301, 249] on th "V 01" at bounding box center [307, 258] width 29 height 56
click at [316, 243] on th "V 01" at bounding box center [307, 258] width 29 height 56
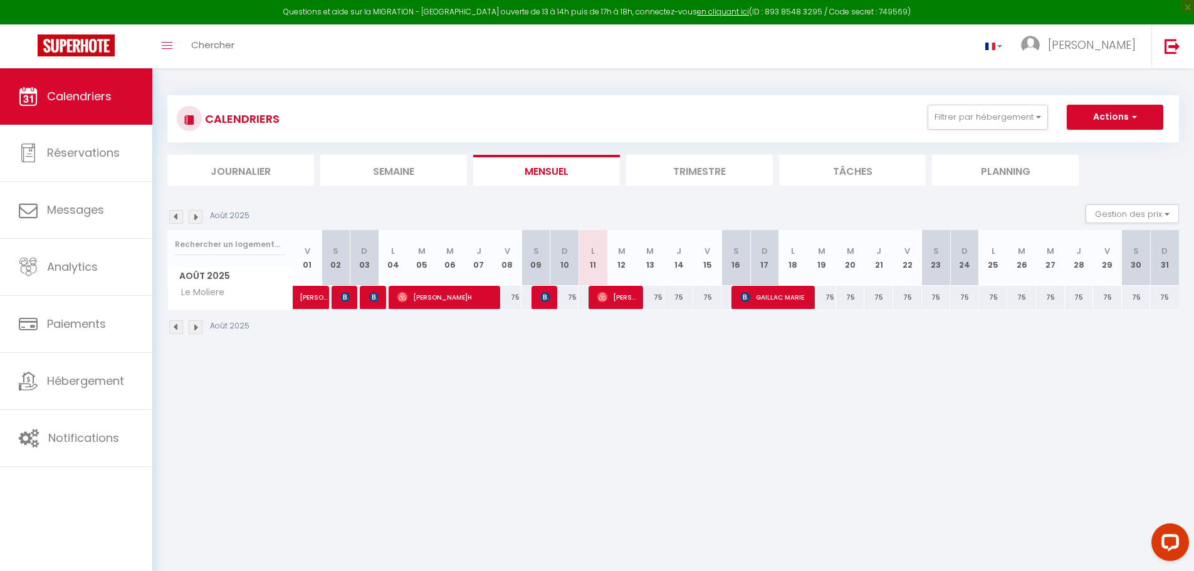
drag, startPoint x: 295, startPoint y: 13, endPoint x: 911, endPoint y: 4, distance: 616.1
click at [911, 4] on div "Questions et aide sur la MIGRATION - Salle Zoom ouverte de 13 à 14h puis de 17h…" at bounding box center [597, 12] width 1194 height 24
click at [911, 5] on div "Questions et aide sur la MIGRATION - Salle Zoom ouverte de 13 à 14h puis de 17h…" at bounding box center [597, 12] width 1194 height 24
click at [465, 450] on body "Questions et aide sur la MIGRATION - Salle Zoom ouverte de 13 à 14h puis de 17h…" at bounding box center [597, 353] width 1194 height 571
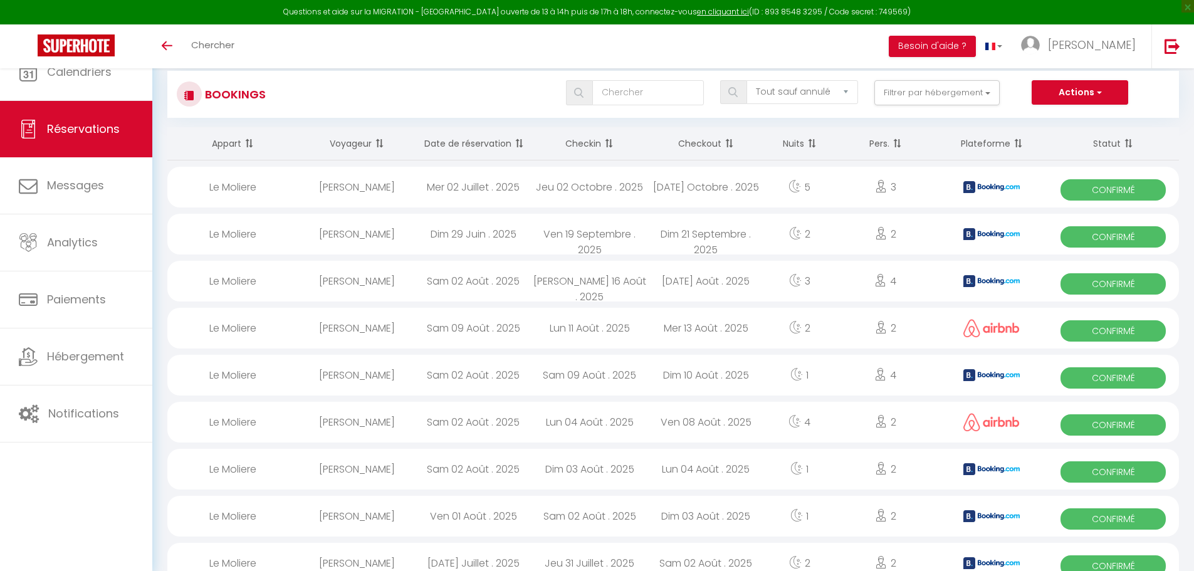
select select "not_cancelled"
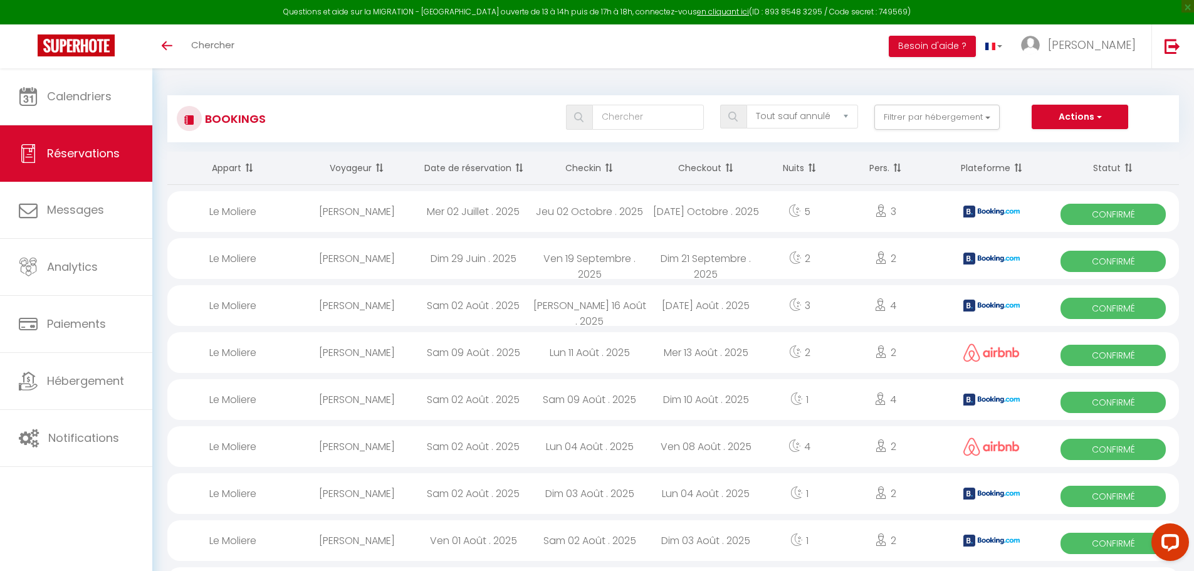
click at [1089, 99] on div "Bookings Tous les statuts Annulé Confirmé Non Confirmé Tout sauf annulé No Show…" at bounding box center [673, 118] width 1012 height 47
click at [1087, 112] on button "Actions" at bounding box center [1080, 117] width 97 height 25
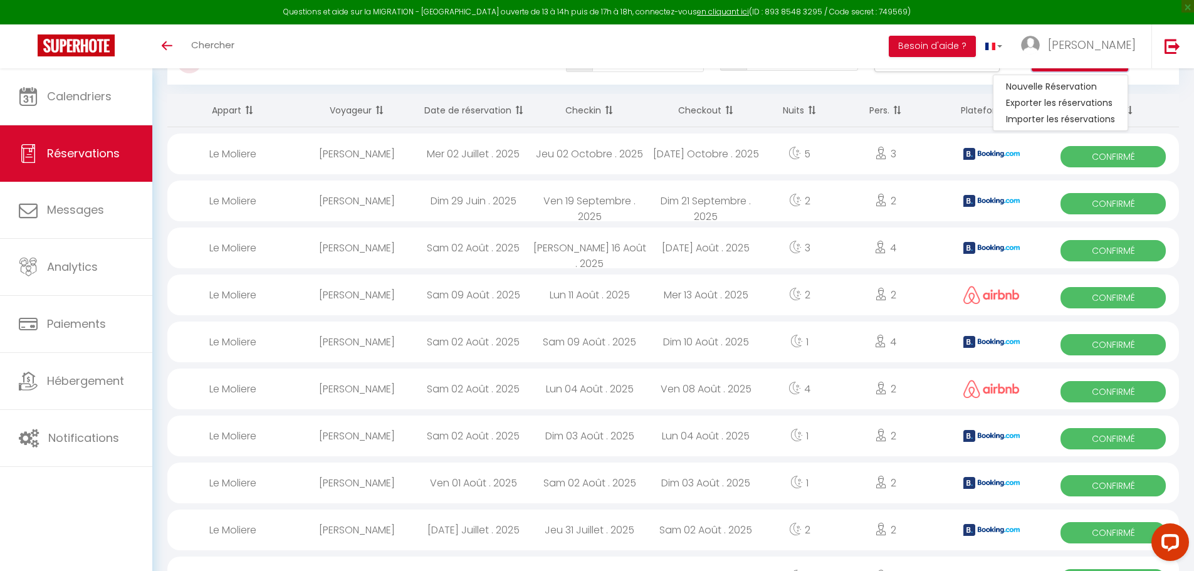
scroll to position [63, 0]
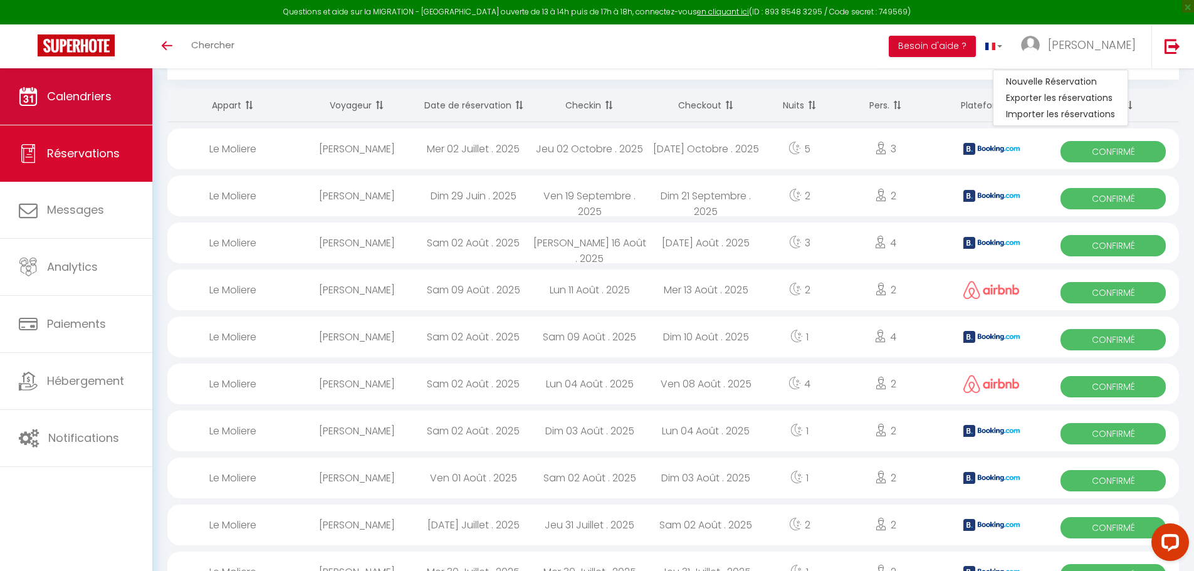
click at [105, 101] on span "Calendriers" at bounding box center [79, 96] width 65 height 16
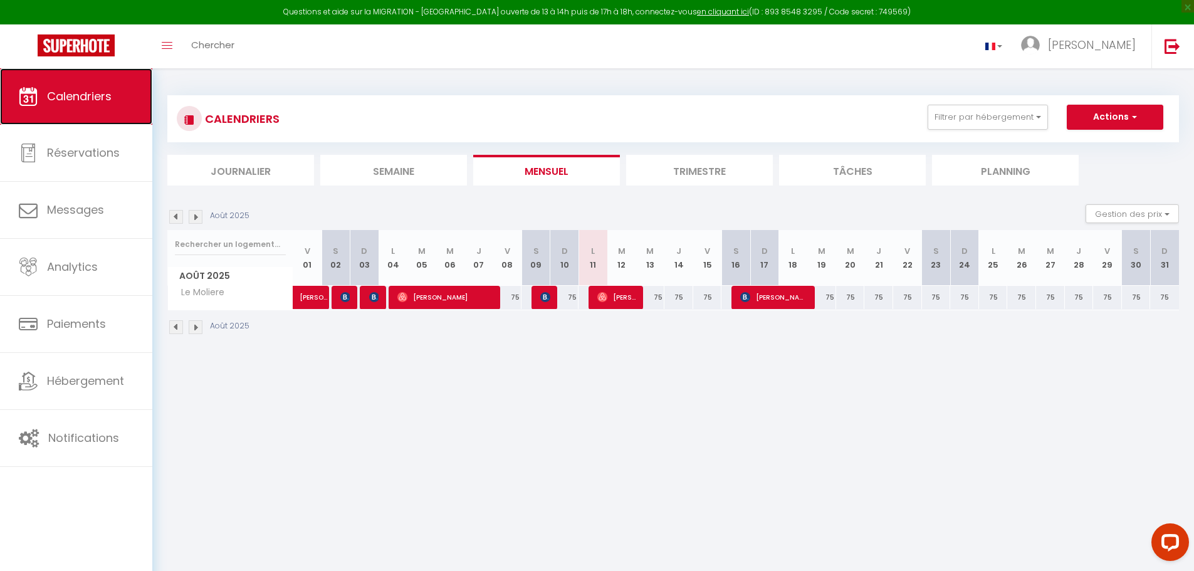
click at [109, 93] on span "Calendriers" at bounding box center [79, 96] width 65 height 16
click at [177, 217] on img at bounding box center [176, 217] width 14 height 14
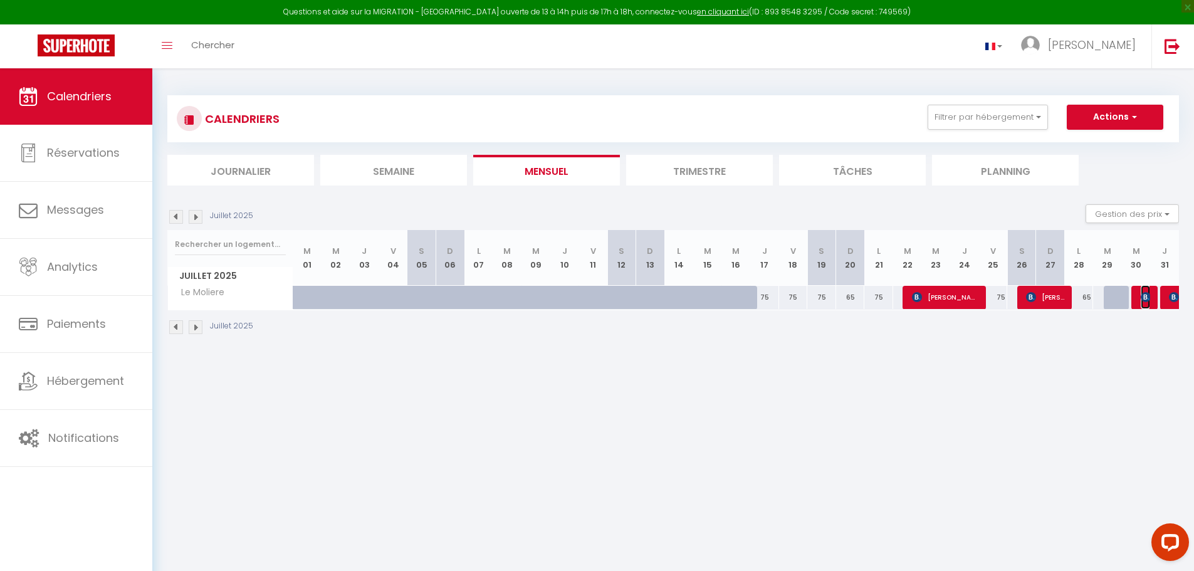
click at [1143, 296] on img at bounding box center [1146, 297] width 10 height 10
select select "OK"
select select "KO"
select select "0"
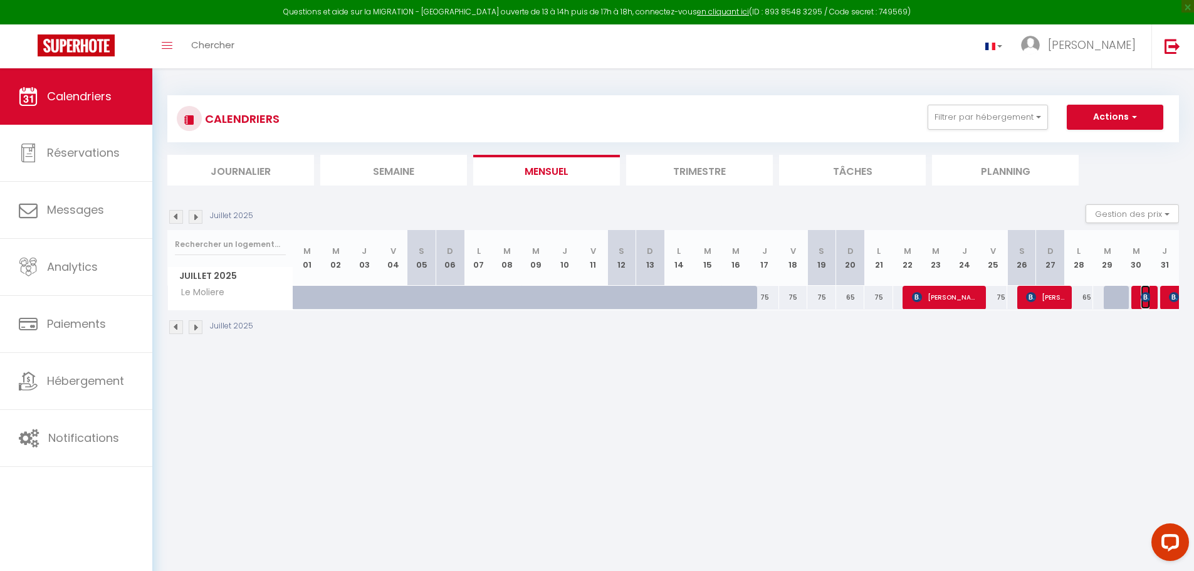
select select "1"
select select
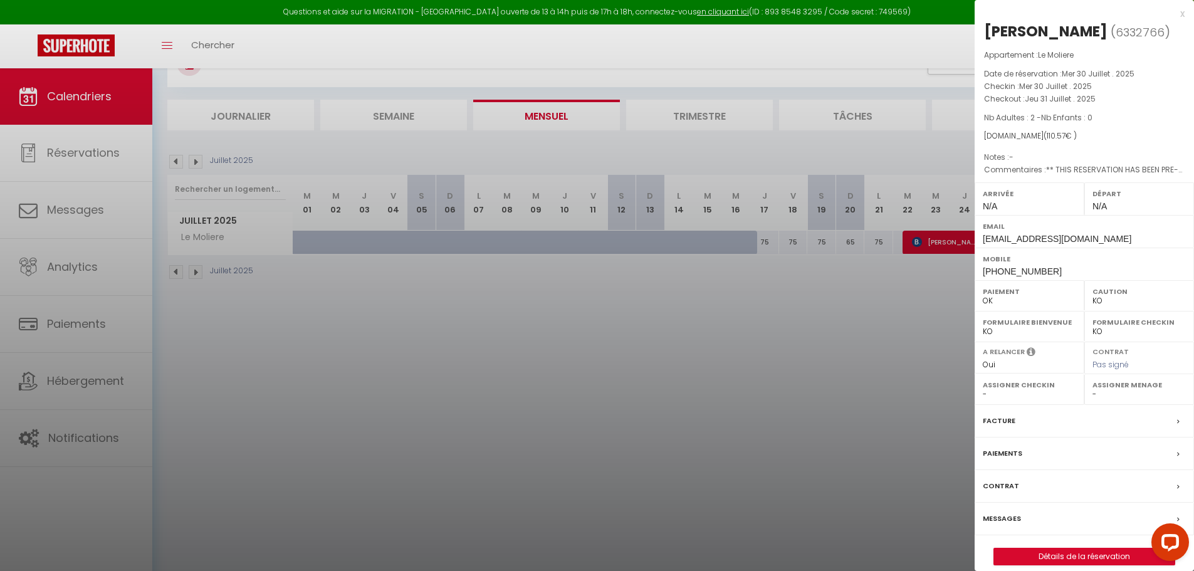
scroll to position [68, 0]
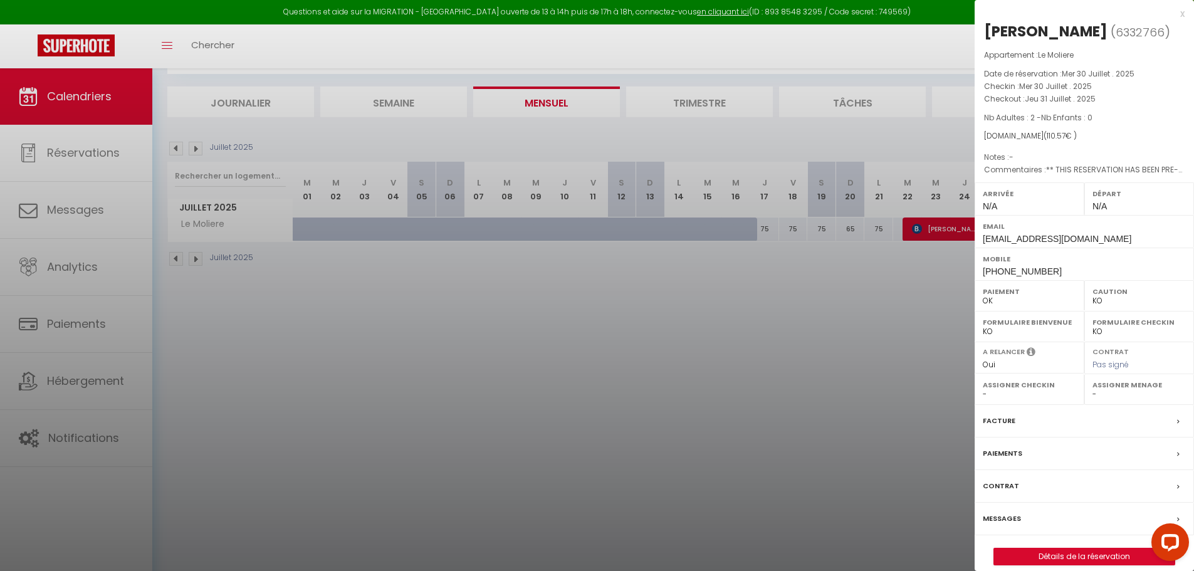
click at [1178, 426] on icon at bounding box center [1178, 422] width 3 height 8
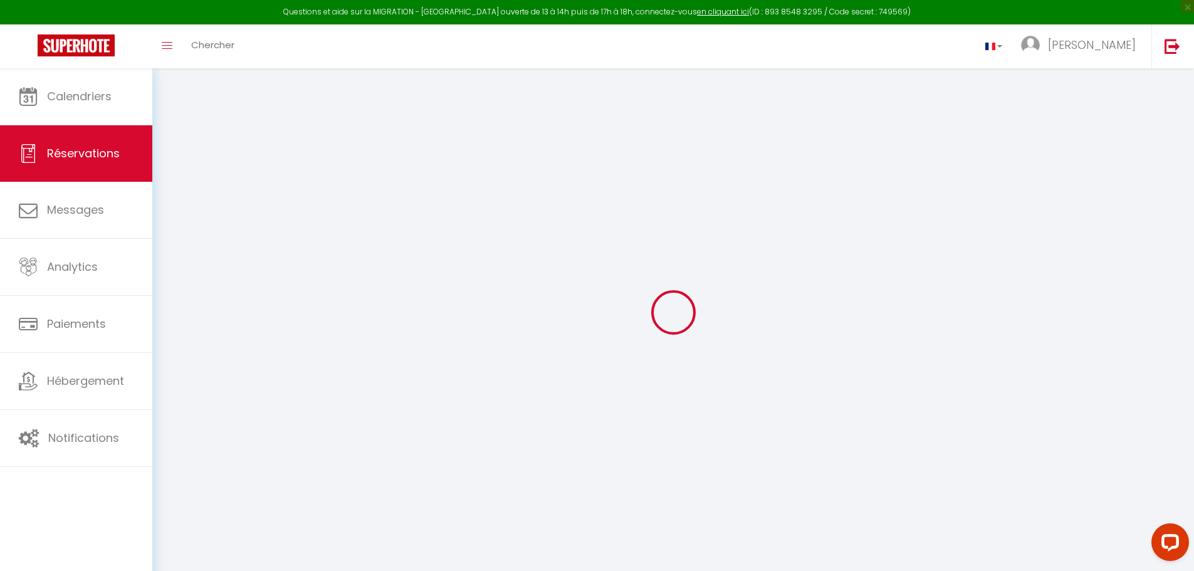
select select
checkbox input "false"
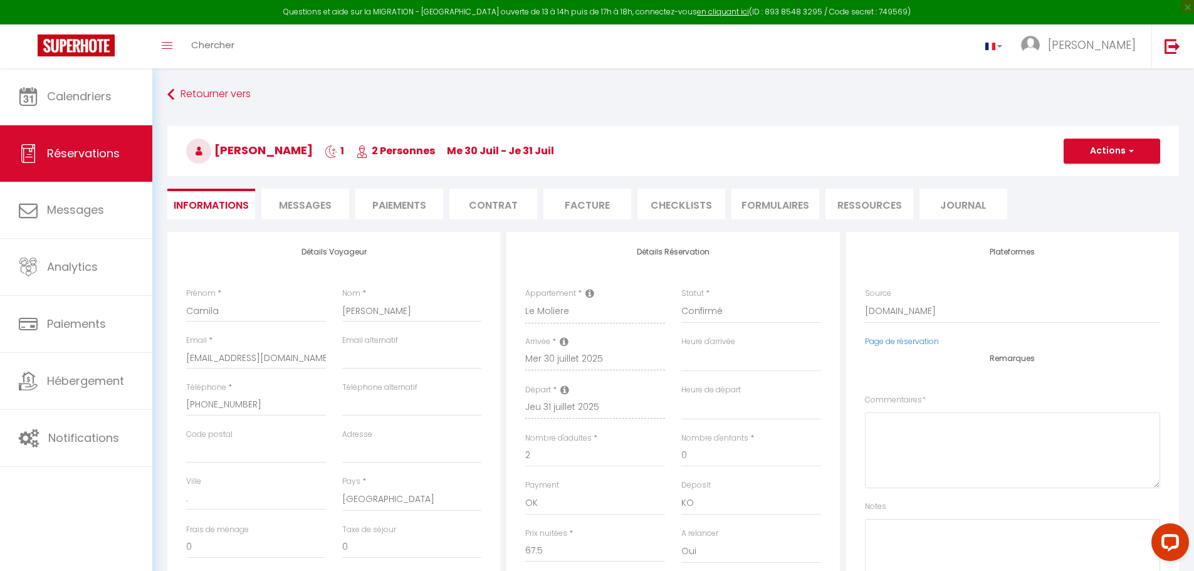
select select
checkbox input "false"
type textarea "** THIS RESERVATION HAS BEEN PRE-PAID ** BOOKING NOTE : Payment charge is EUR 1…"
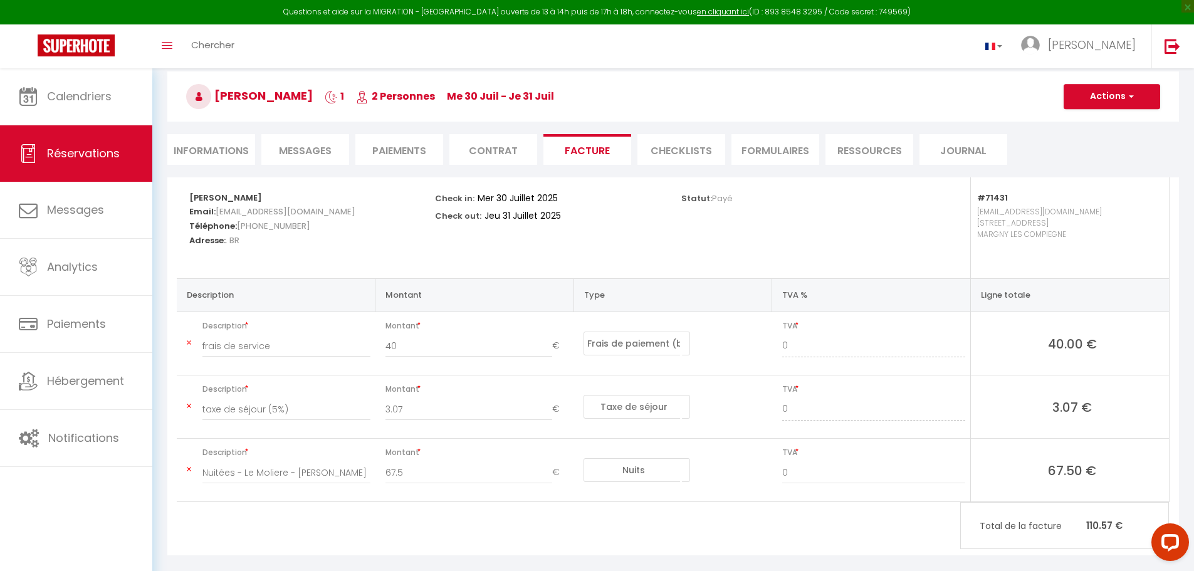
scroll to position [70, 0]
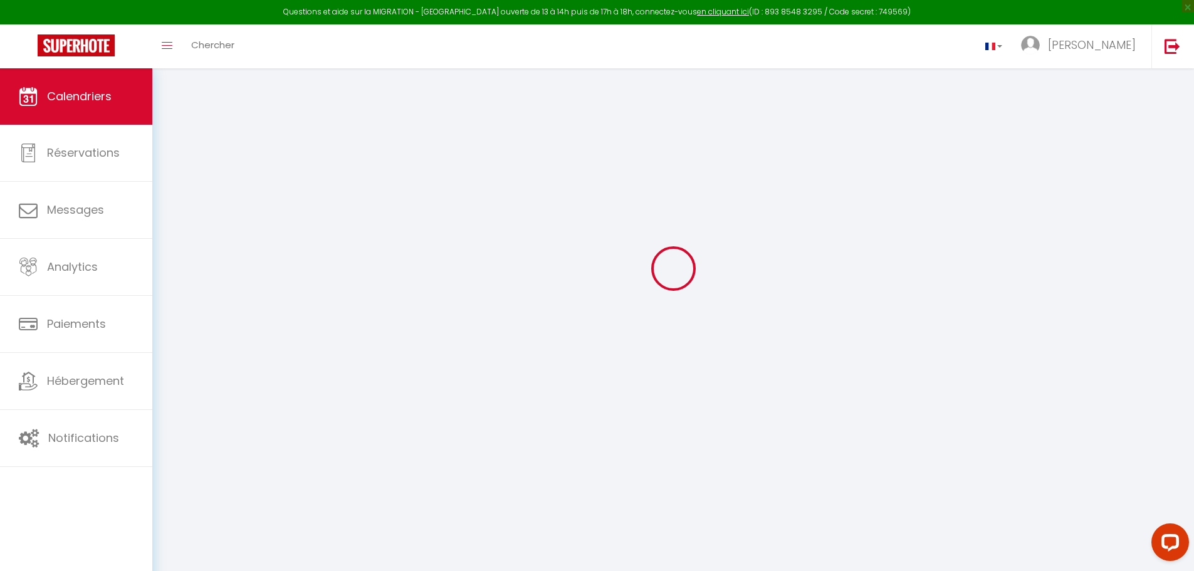
scroll to position [68, 0]
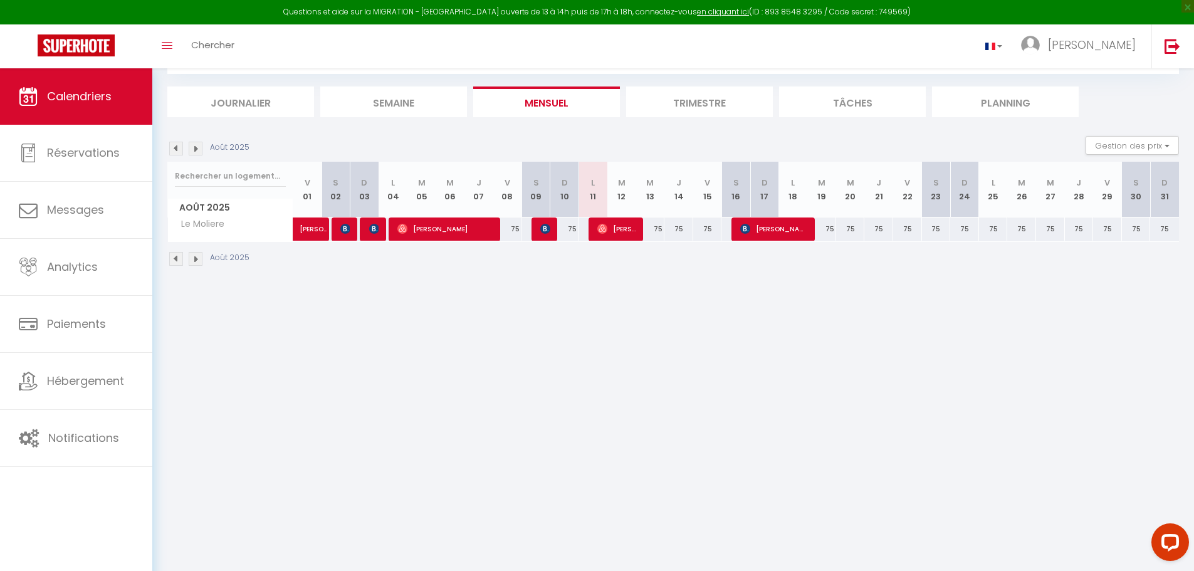
click at [173, 149] on img at bounding box center [176, 149] width 14 height 14
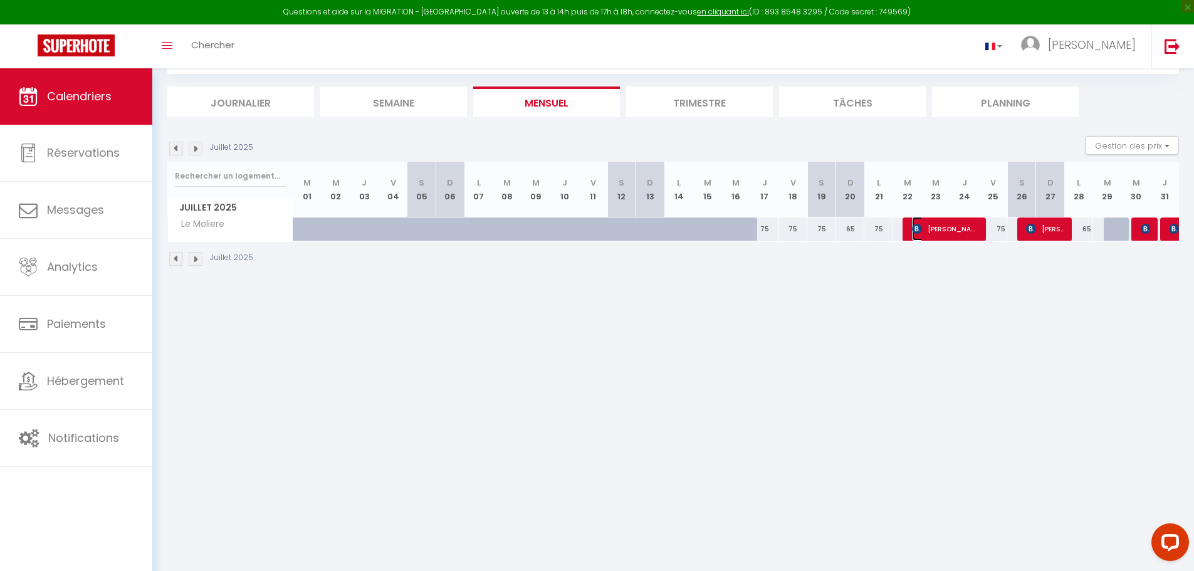
click at [965, 234] on span "[PERSON_NAME]" at bounding box center [945, 229] width 67 height 24
select select "OK"
select select "KO"
select select "0"
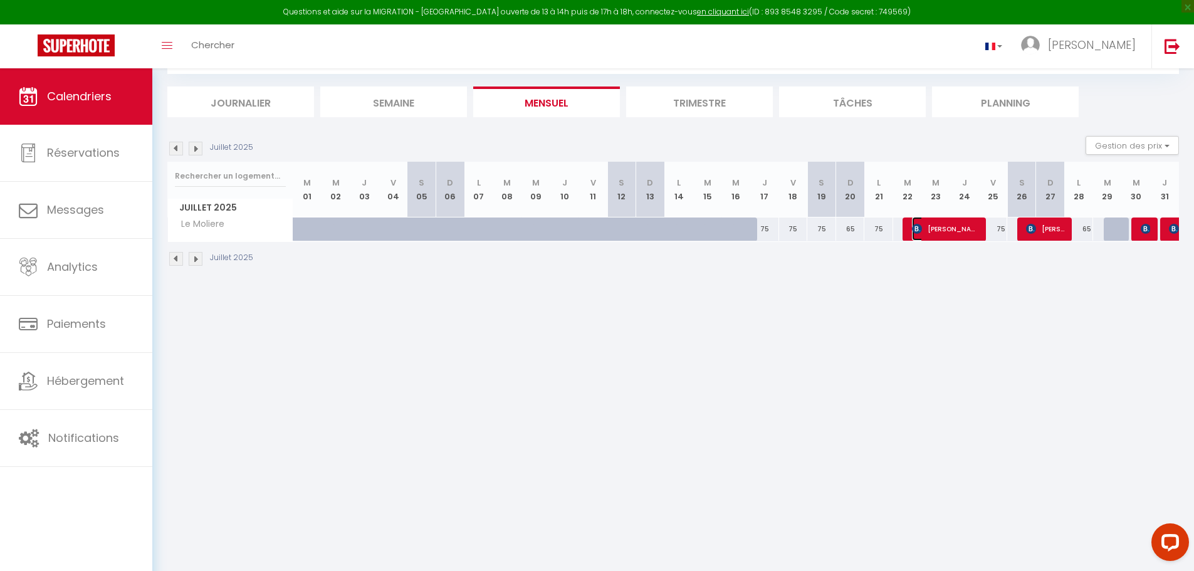
select select "1"
select select
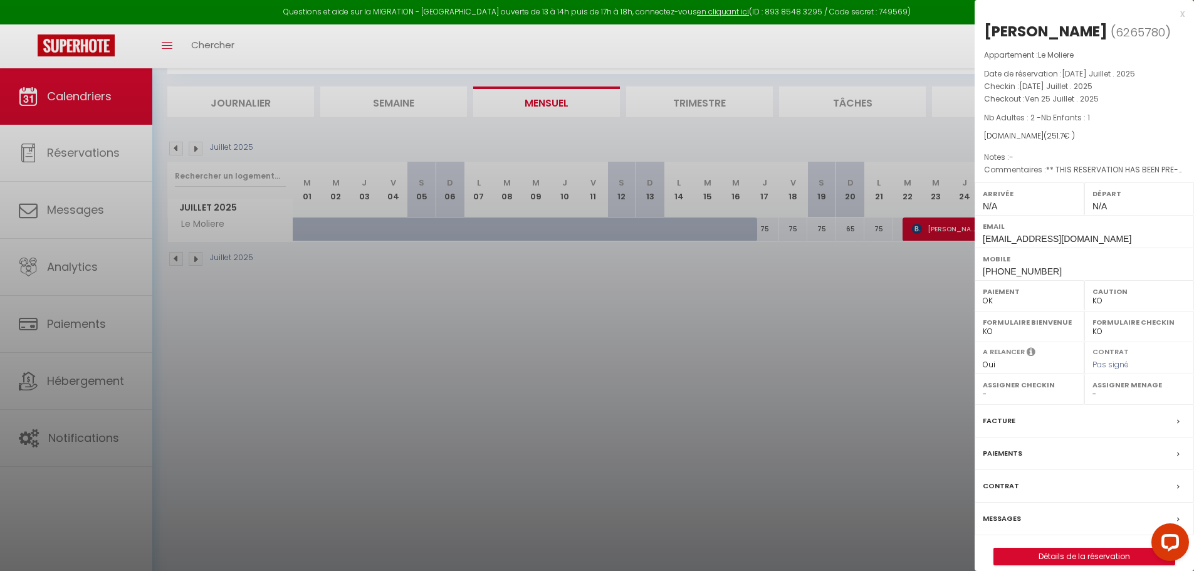
click at [1082, 469] on div "Paiements" at bounding box center [1084, 453] width 219 height 33
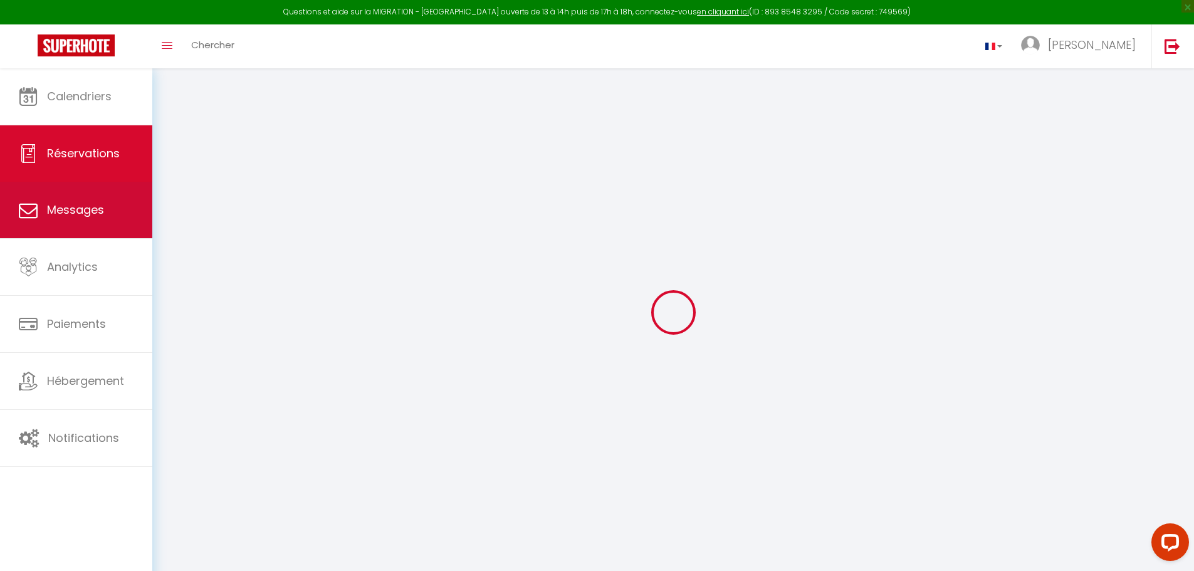
select select
checkbox input "false"
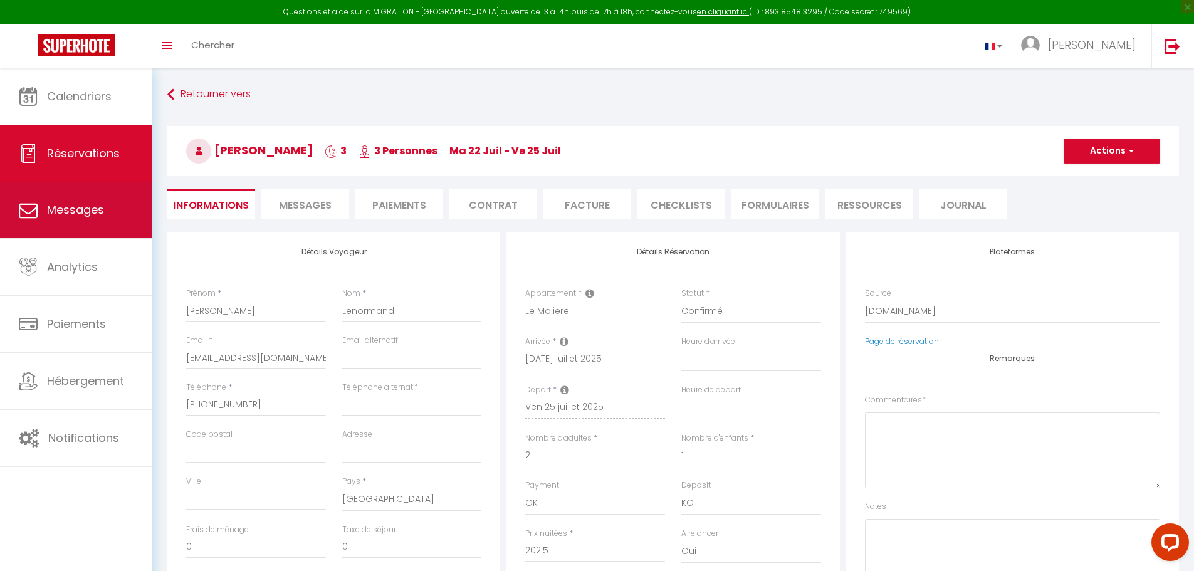
select select
checkbox input "false"
type textarea "** THIS RESERVATION HAS BEEN PRE-PAID ** BOOKING NOTE : Payment charge is EUR 3…"
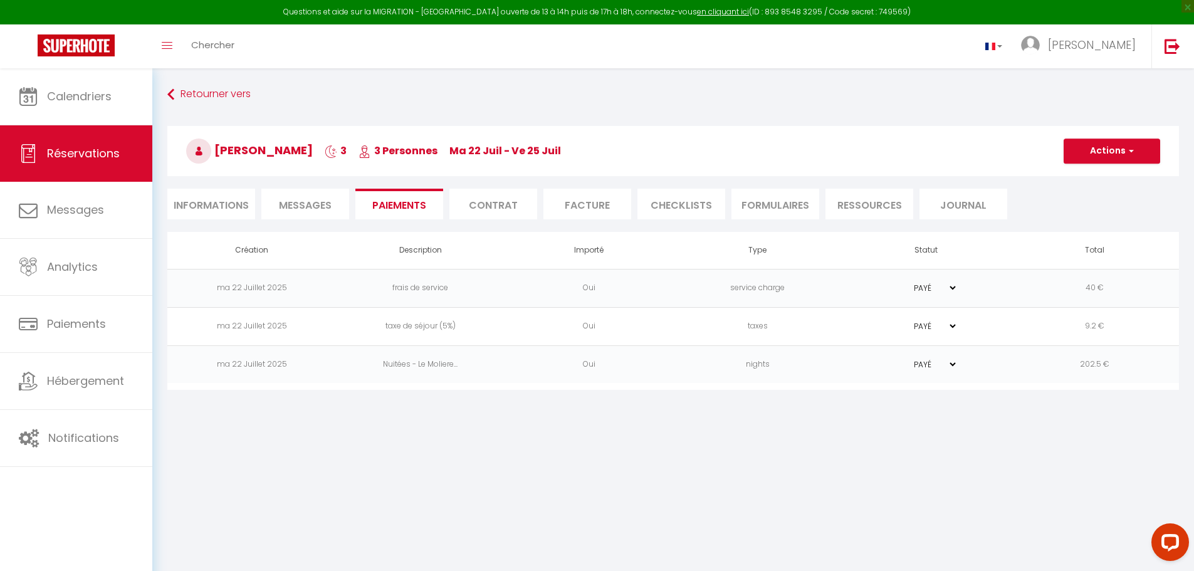
scroll to position [68, 0]
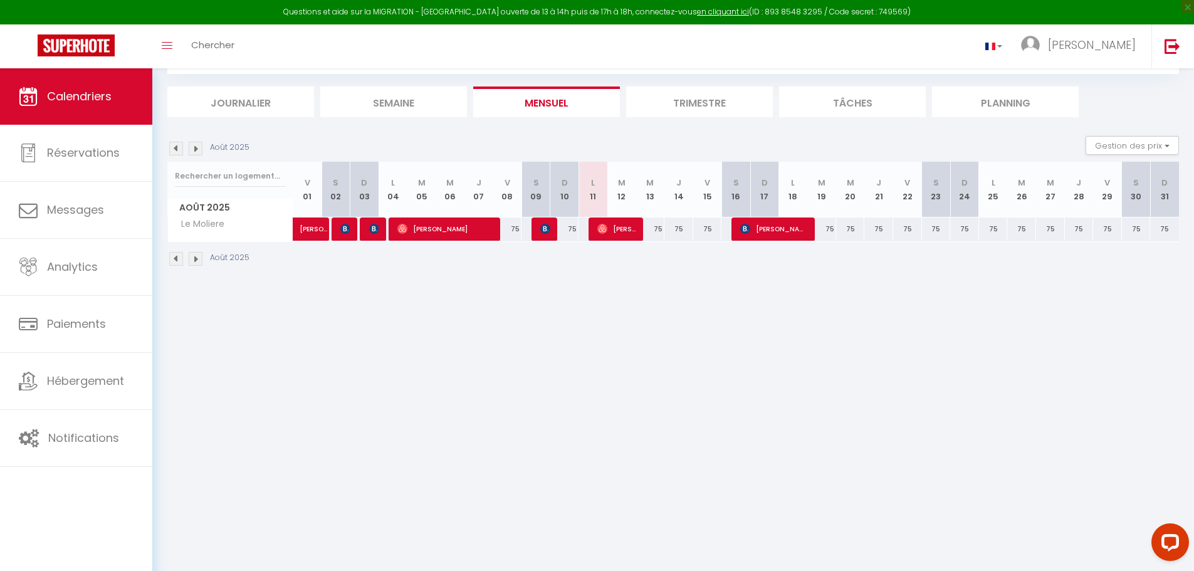
click at [177, 147] on img at bounding box center [176, 149] width 14 height 14
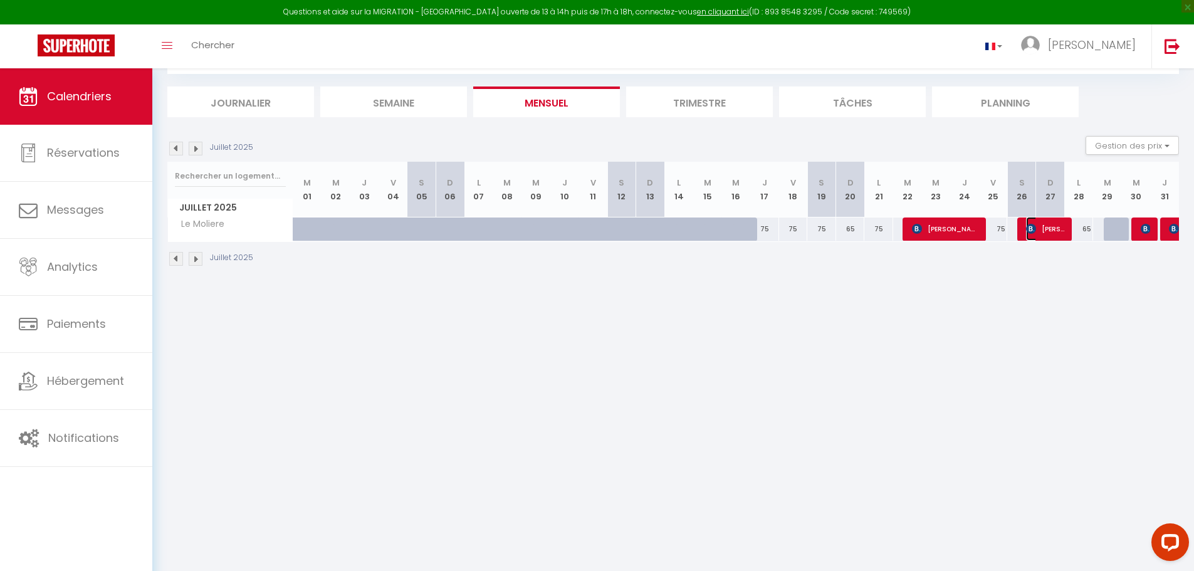
click at [1057, 231] on span "[PERSON_NAME]" at bounding box center [1045, 229] width 38 height 24
select select "OK"
select select "KO"
select select "0"
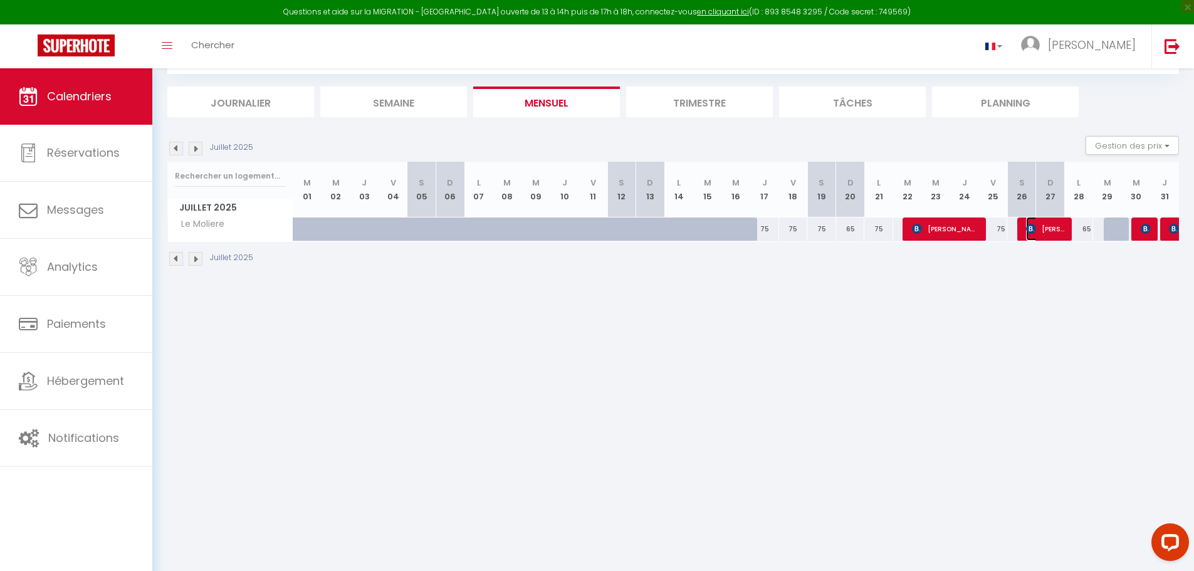
select select "1"
select select
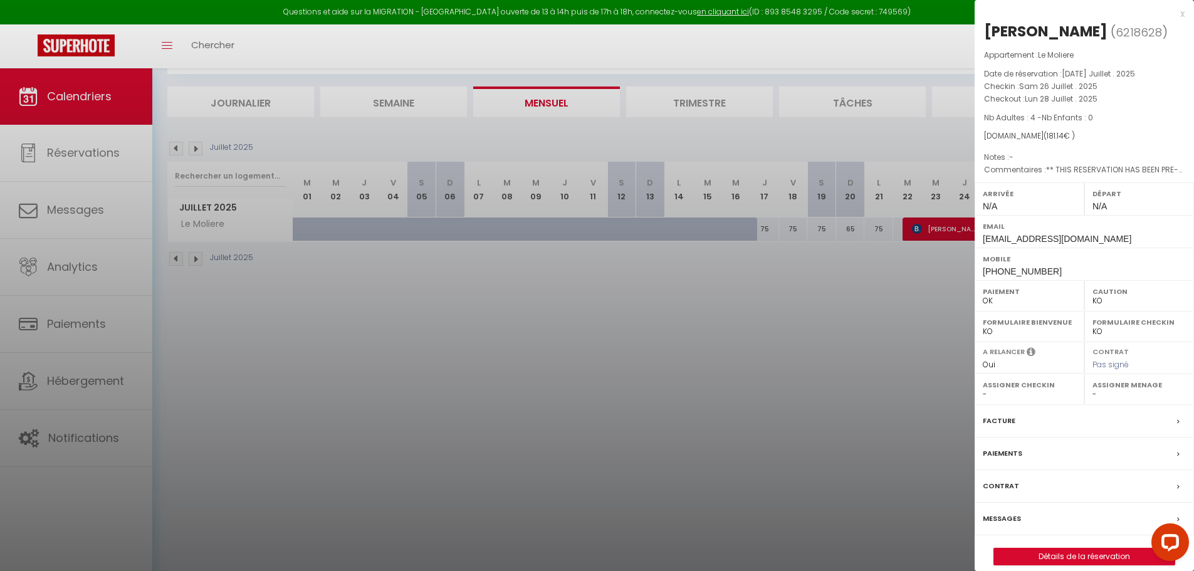
click at [1101, 422] on div "Facture" at bounding box center [1084, 421] width 219 height 33
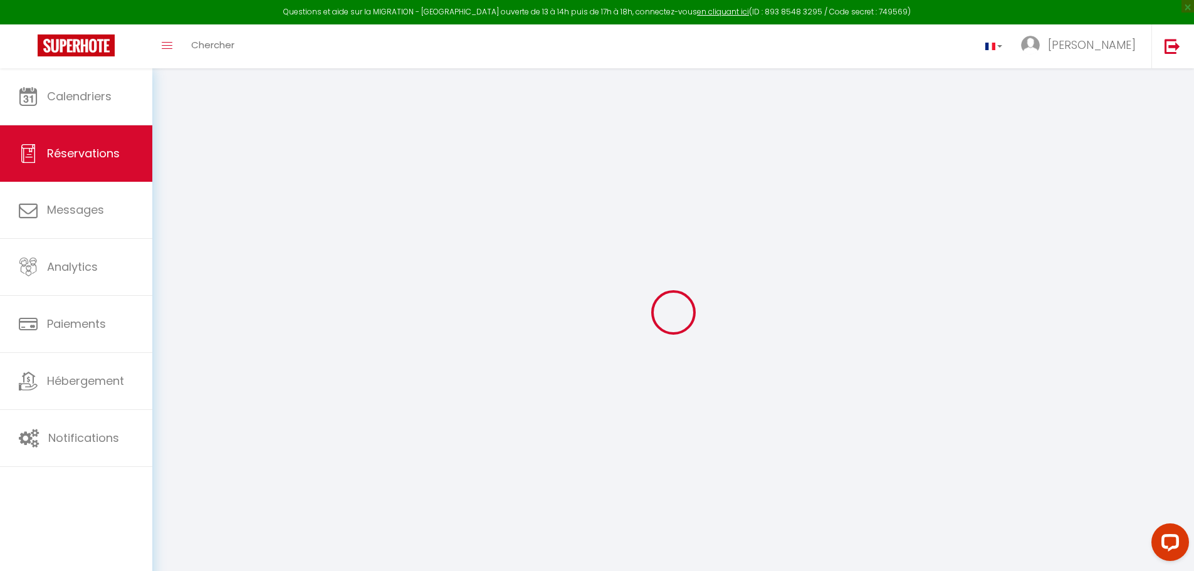
type input "Bomongo"
type input "[PERSON_NAME]"
type input "[EMAIL_ADDRESS][DOMAIN_NAME]"
type input "[PHONE_NUMBER]"
select select "FR"
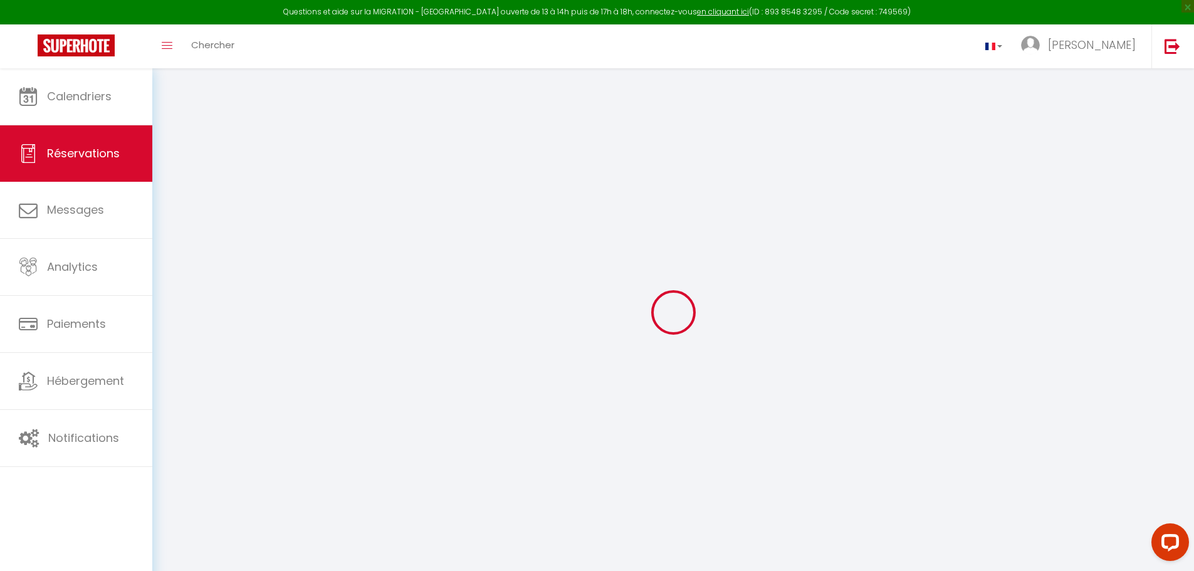
type input "40"
type input "26.25"
type input "2.54"
select select "71431"
select select "1"
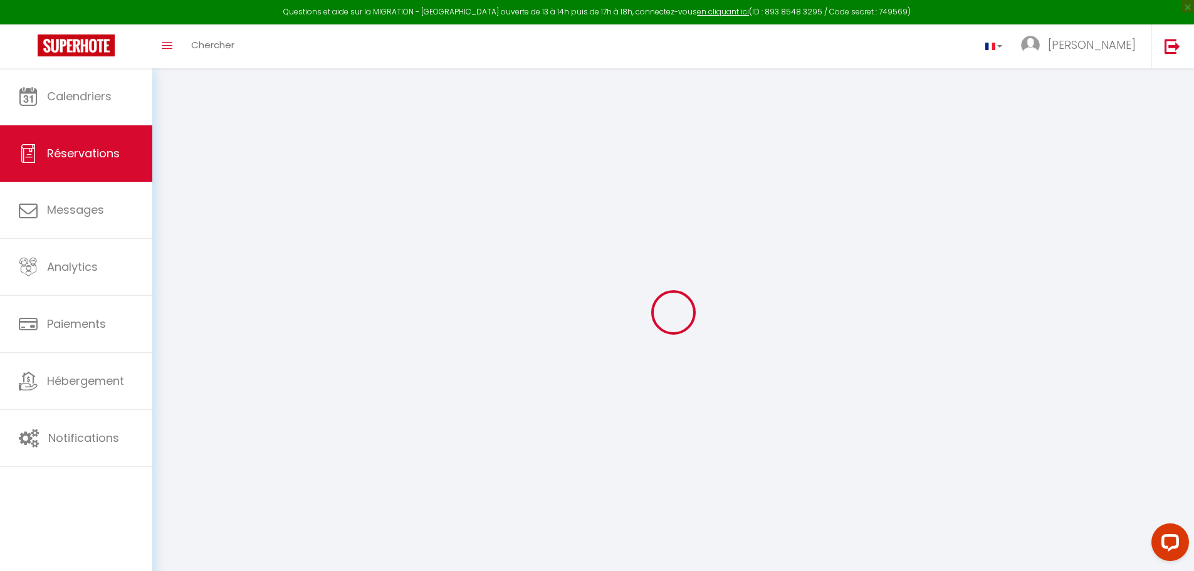
select select
type input "4"
select select "12"
select select
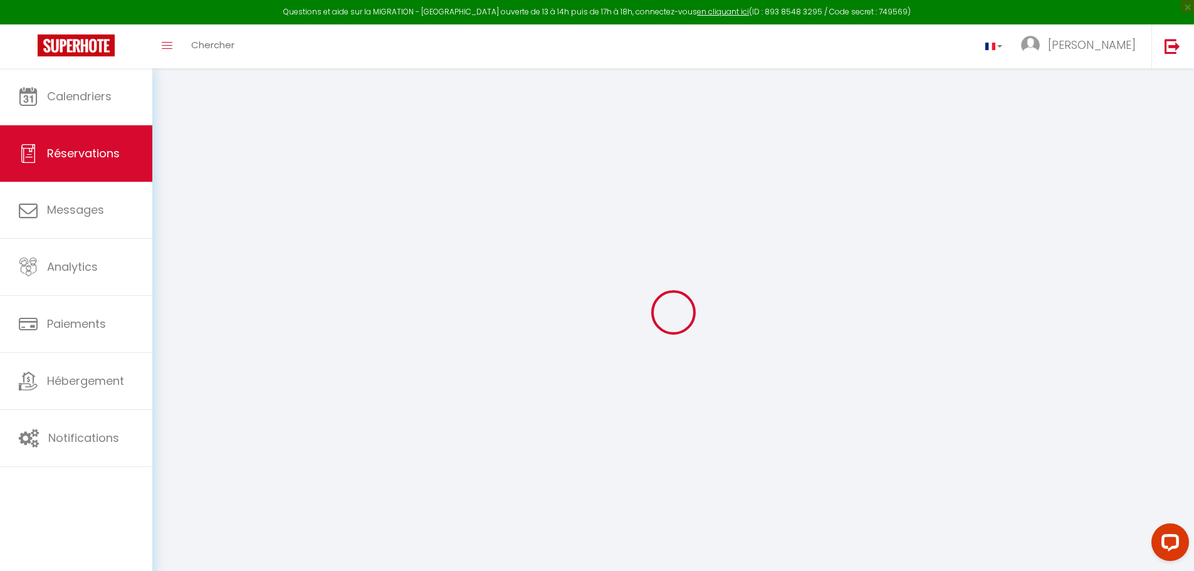
type input "135"
checkbox input "false"
select select "2"
type input "0"
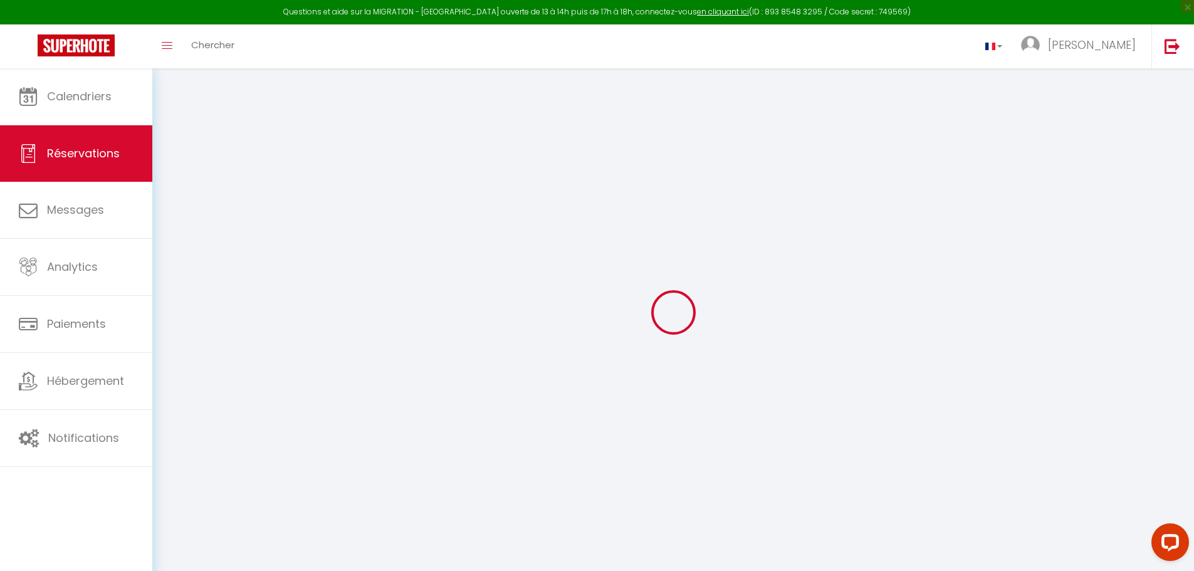
type input "0"
select select
select select "14"
checkbox input "false"
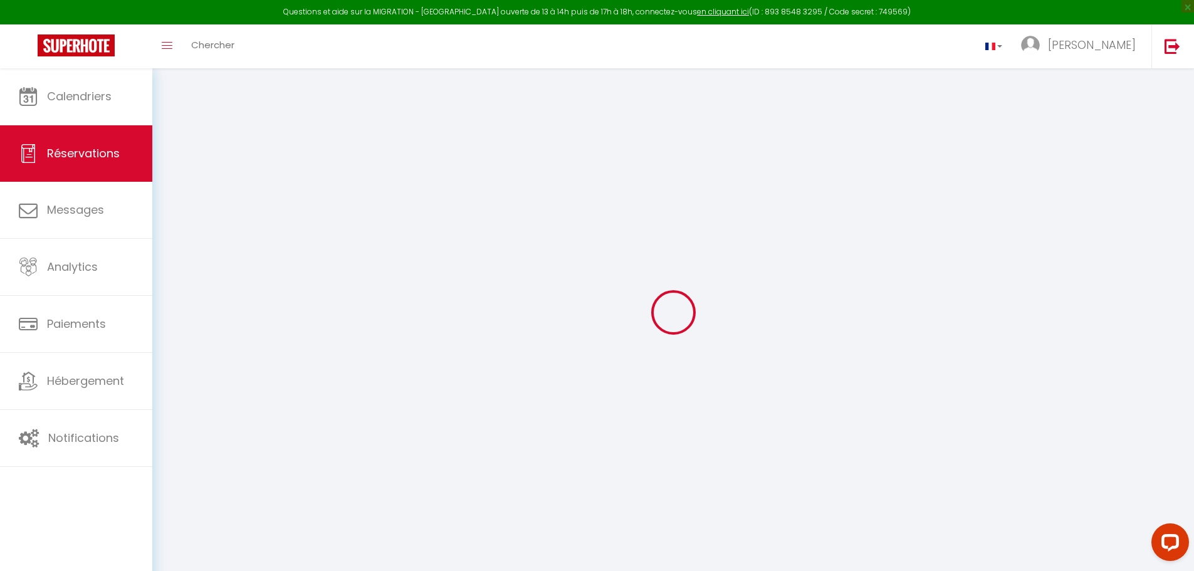
select select
checkbox input "false"
select select
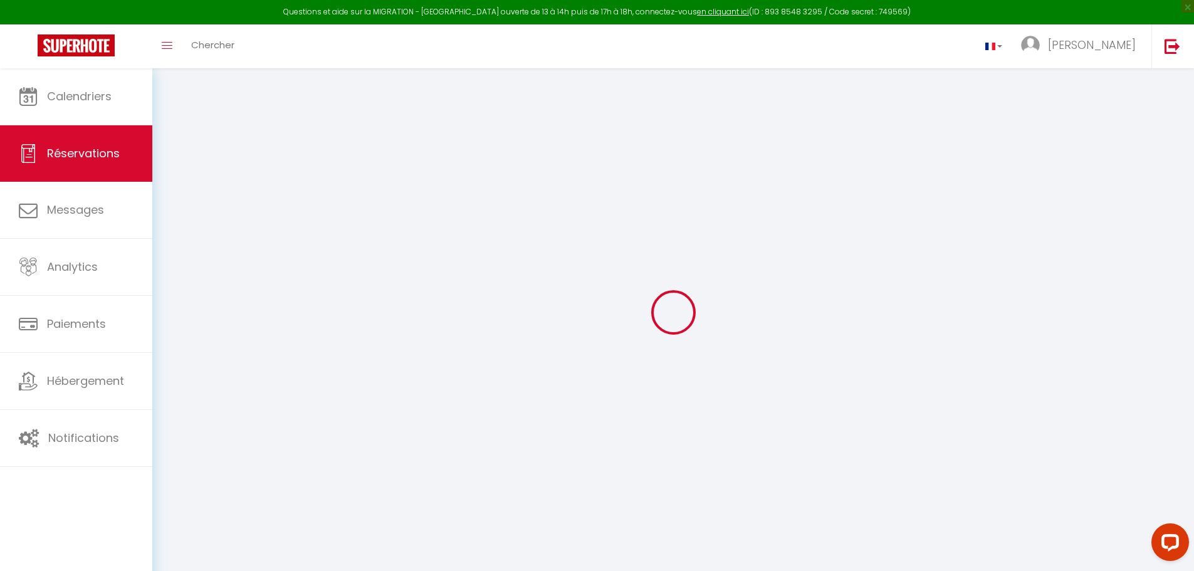
checkbox input "false"
